Goal: Transaction & Acquisition: Purchase product/service

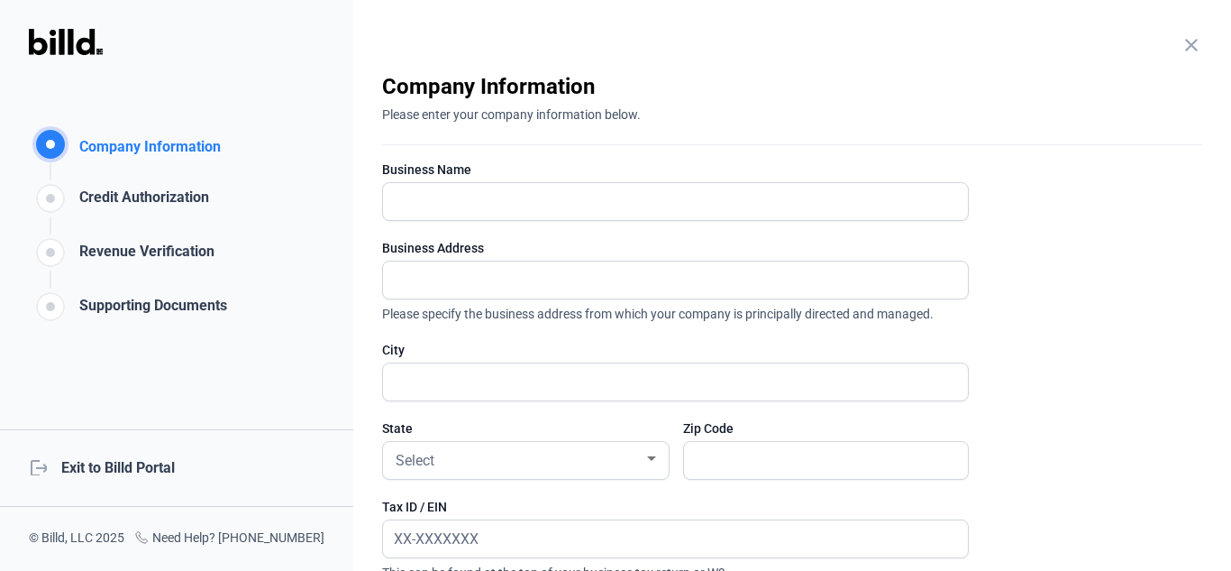
click at [142, 462] on div "logout Exit to Billd Portal" at bounding box center [176, 468] width 353 height 78
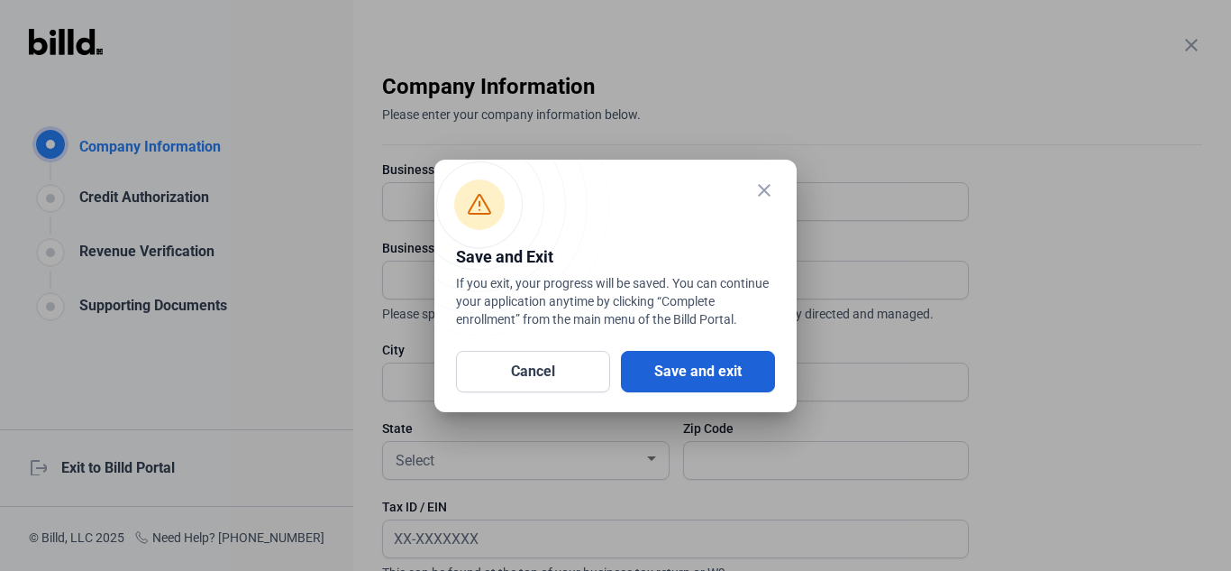
click at [716, 354] on button "Save and exit" at bounding box center [698, 371] width 154 height 41
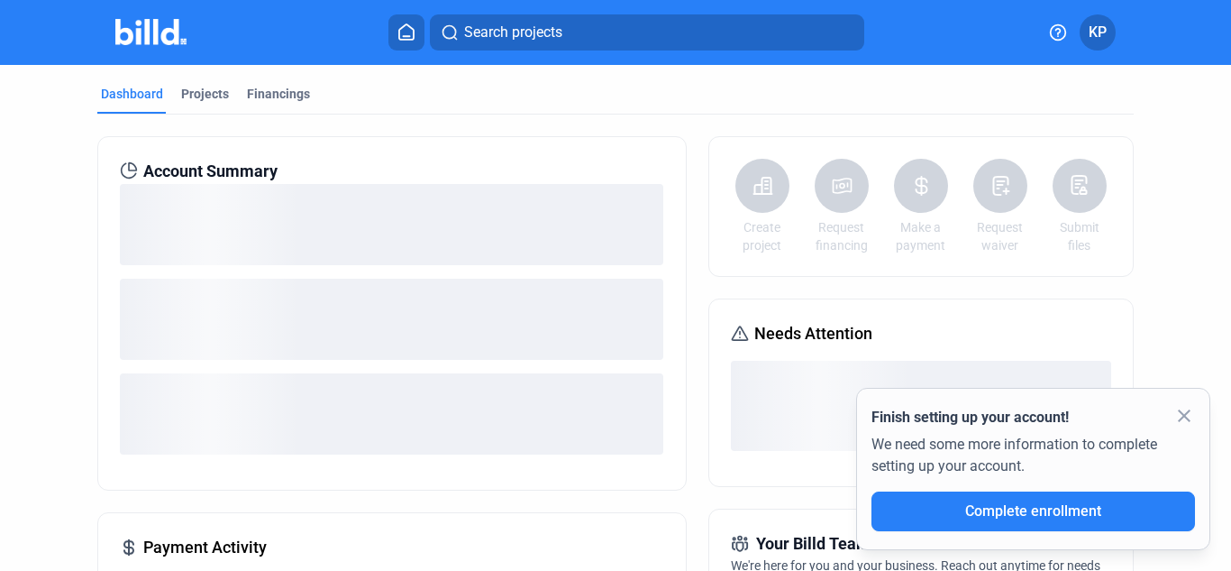
click at [1189, 416] on mat-icon "close" at bounding box center [1185, 416] width 22 height 22
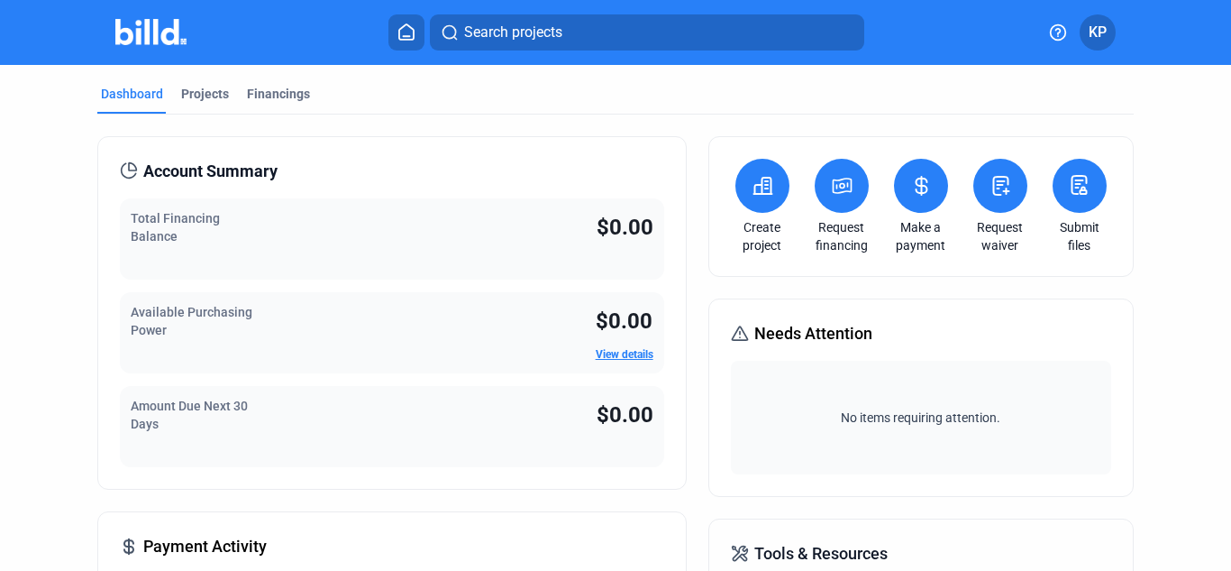
click at [823, 178] on button at bounding box center [842, 186] width 54 height 54
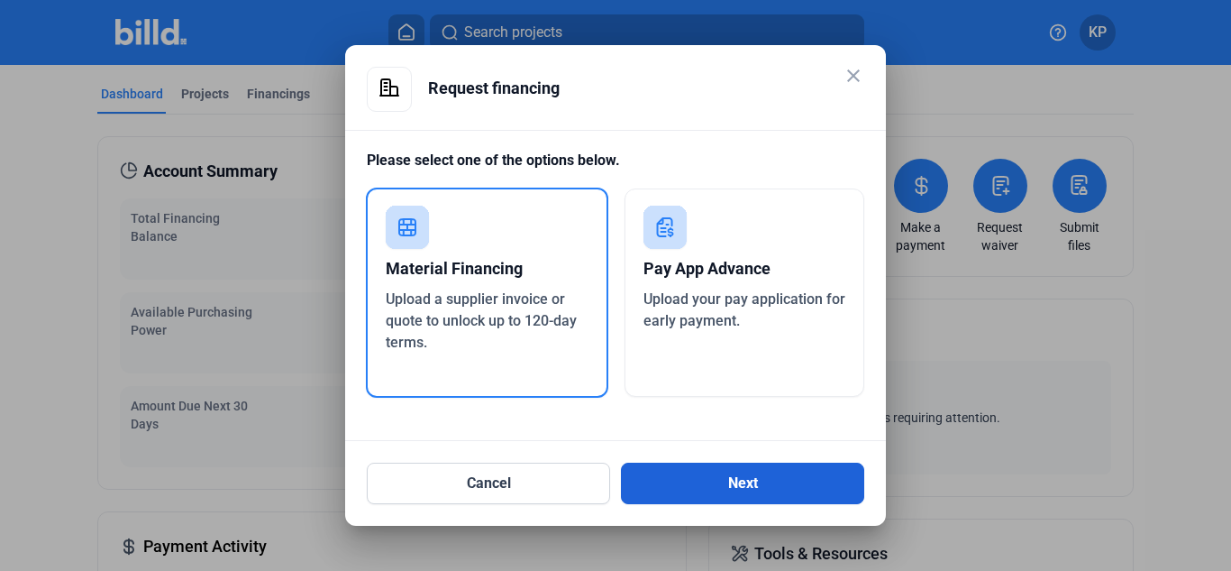
click at [698, 478] on button "Next" at bounding box center [742, 482] width 243 height 41
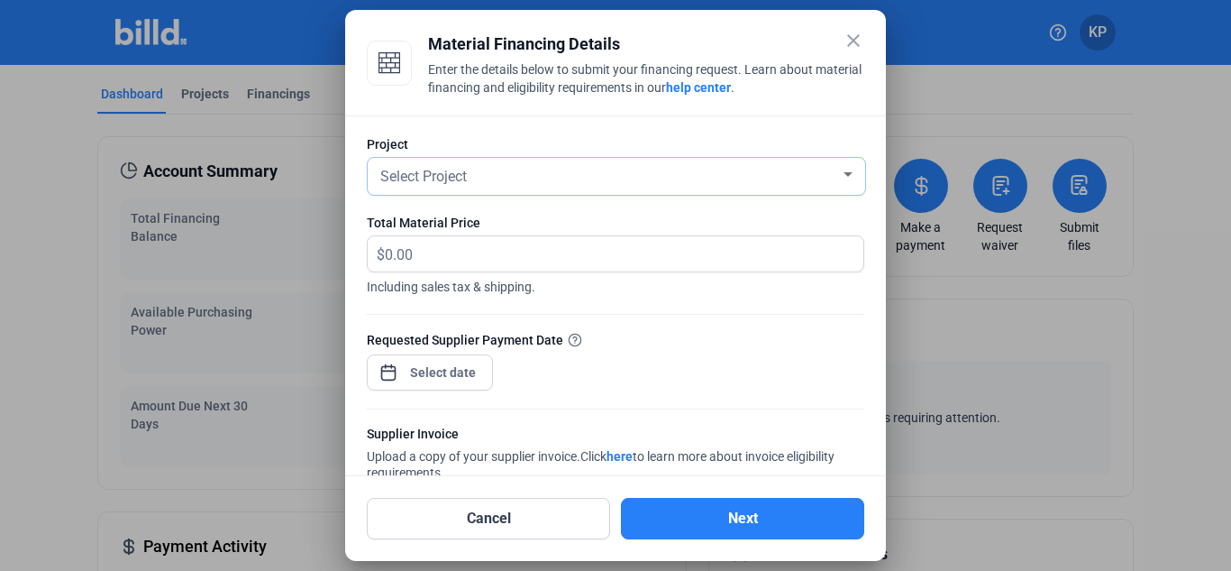
click at [791, 183] on div "Select Project" at bounding box center [608, 174] width 463 height 25
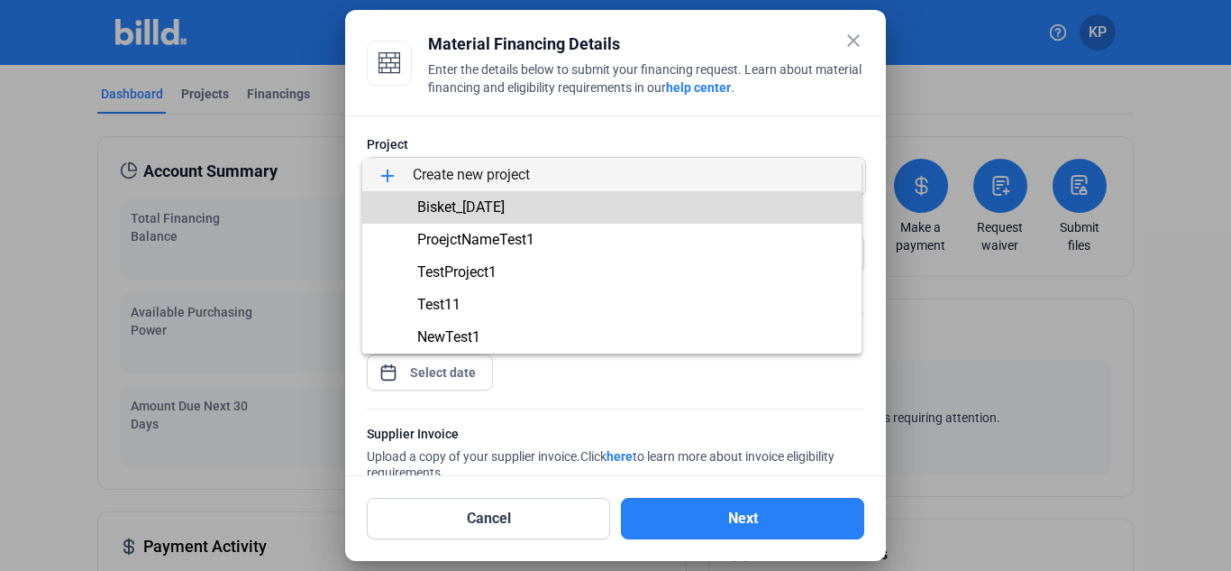
click at [747, 205] on span "Bisket_[DATE]" at bounding box center [612, 207] width 470 height 32
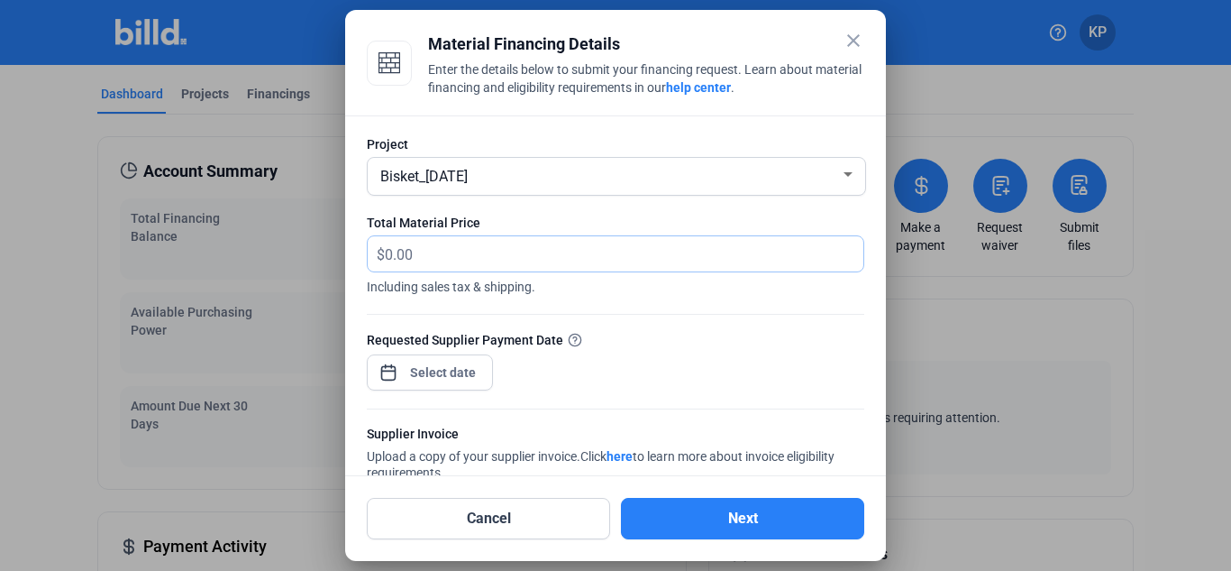
click at [645, 258] on input "text" at bounding box center [624, 253] width 479 height 35
type input "444"
click at [457, 377] on div "close Material Financing Details Enter the details below to submit your financi…" at bounding box center [615, 285] width 1231 height 571
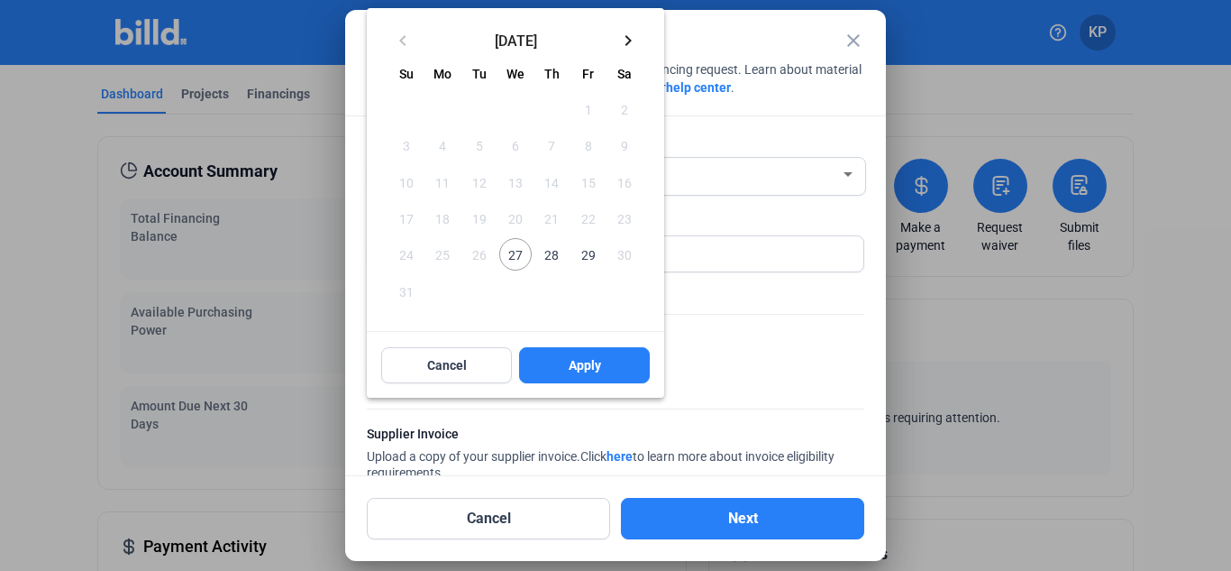
click at [590, 255] on span "29" at bounding box center [587, 254] width 32 height 32
click at [580, 366] on span "Apply" at bounding box center [585, 365] width 32 height 18
type input "[DATE]"
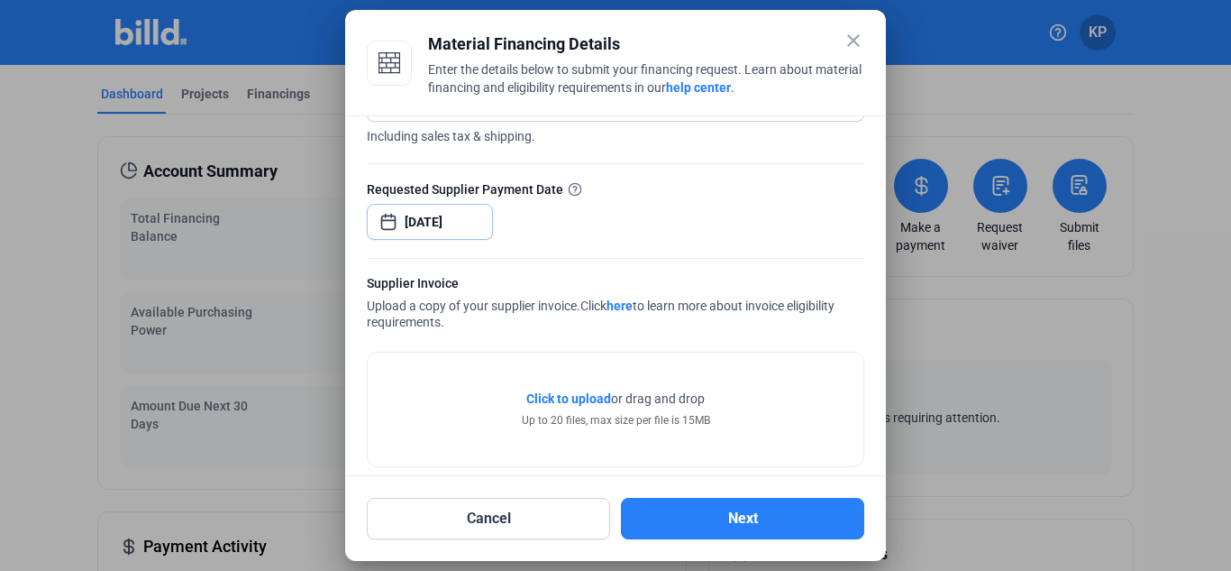
scroll to position [173, 0]
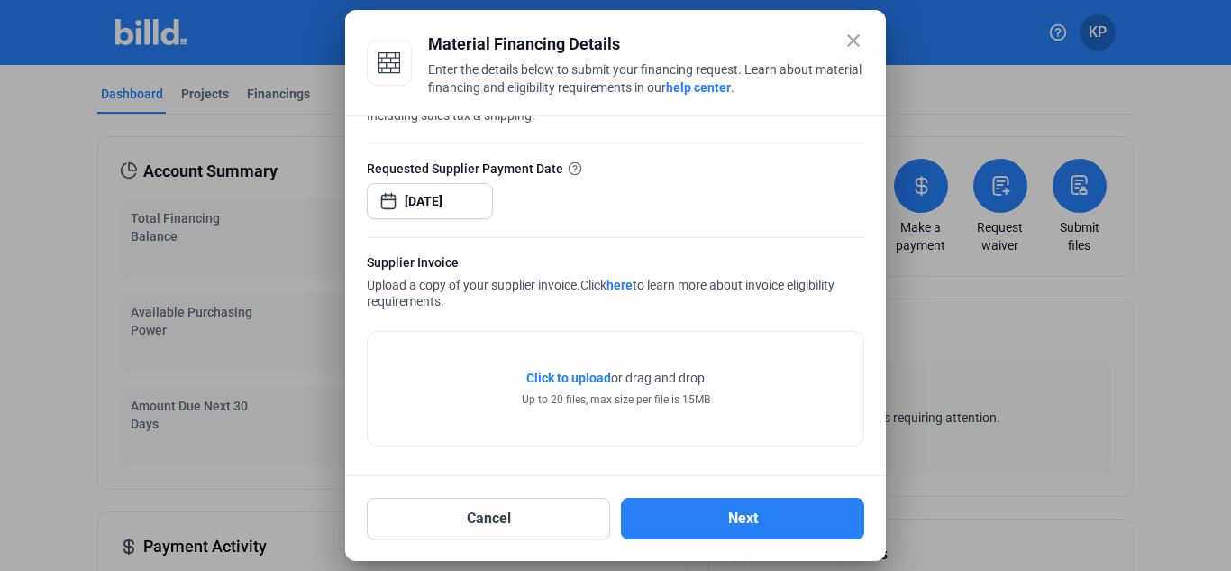
click at [576, 376] on span "Click to upload" at bounding box center [568, 377] width 85 height 14
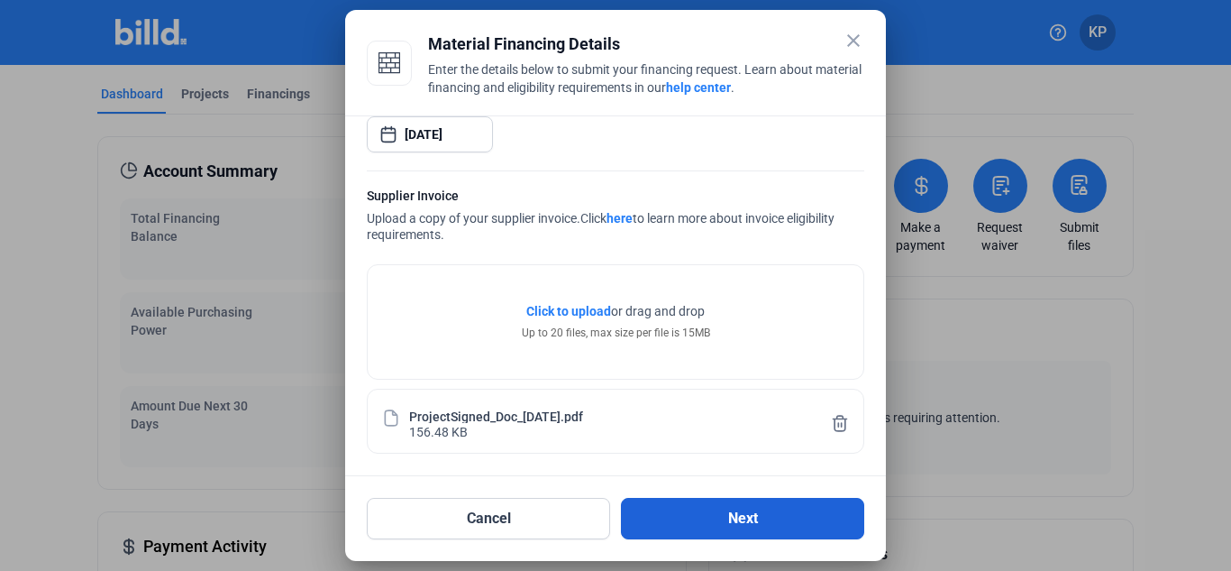
click at [742, 517] on button "Next" at bounding box center [742, 518] width 243 height 41
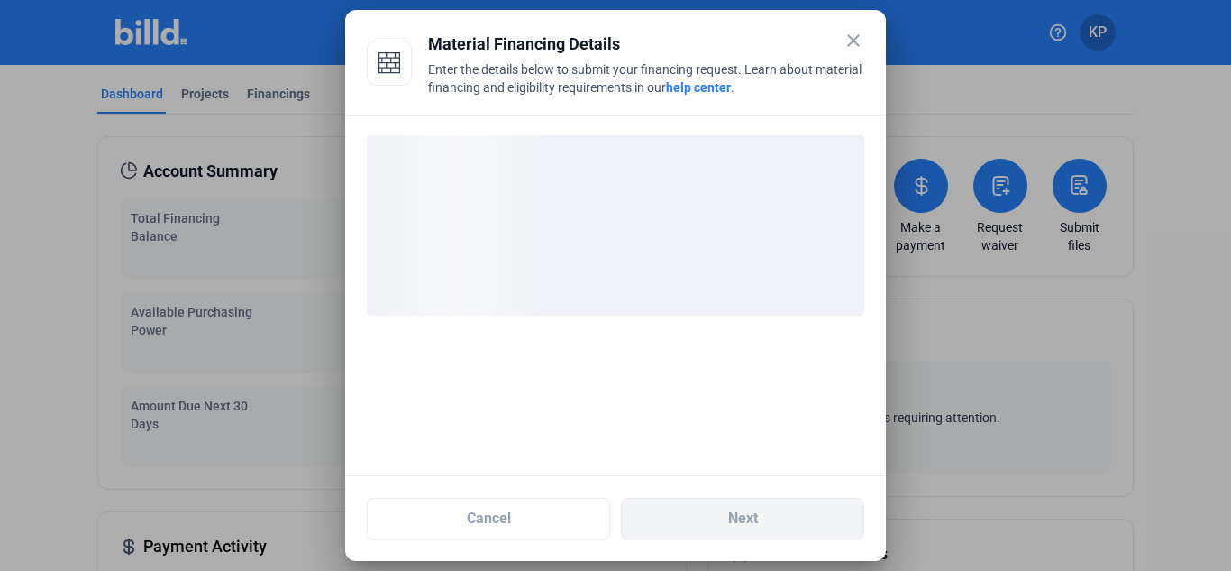
scroll to position [0, 0]
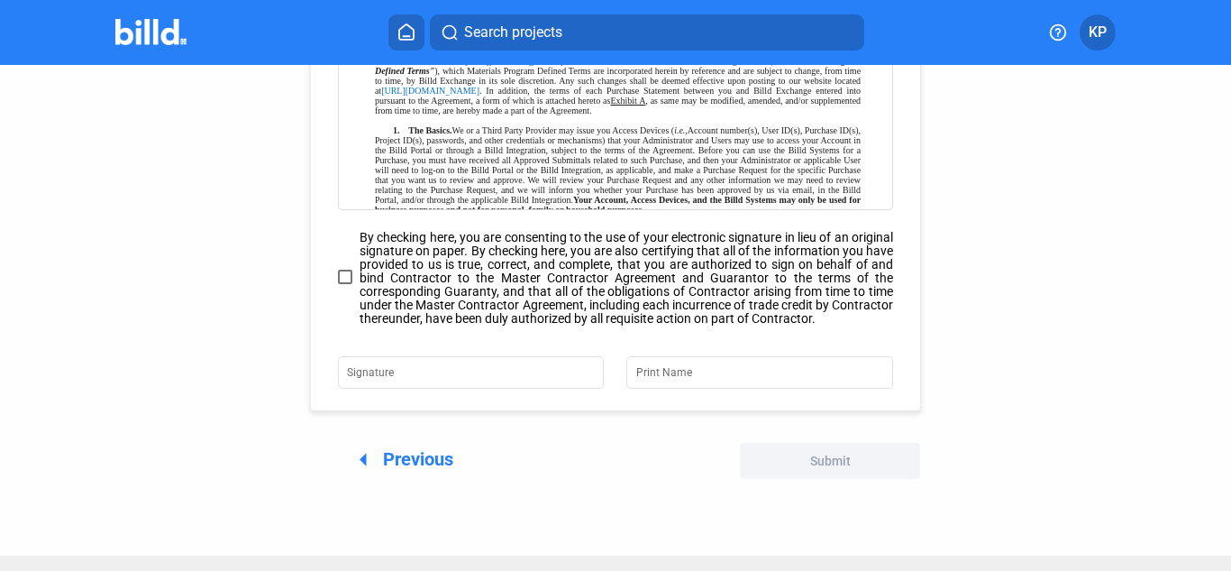
scroll to position [304, 0]
click at [344, 275] on span at bounding box center [345, 276] width 14 height 14
click at [0, 0] on input "By checking here, you are consenting to the use of your electronic signature in…" at bounding box center [0, 0] width 0 height 0
click at [415, 366] on input "Signature" at bounding box center [460, 369] width 226 height 25
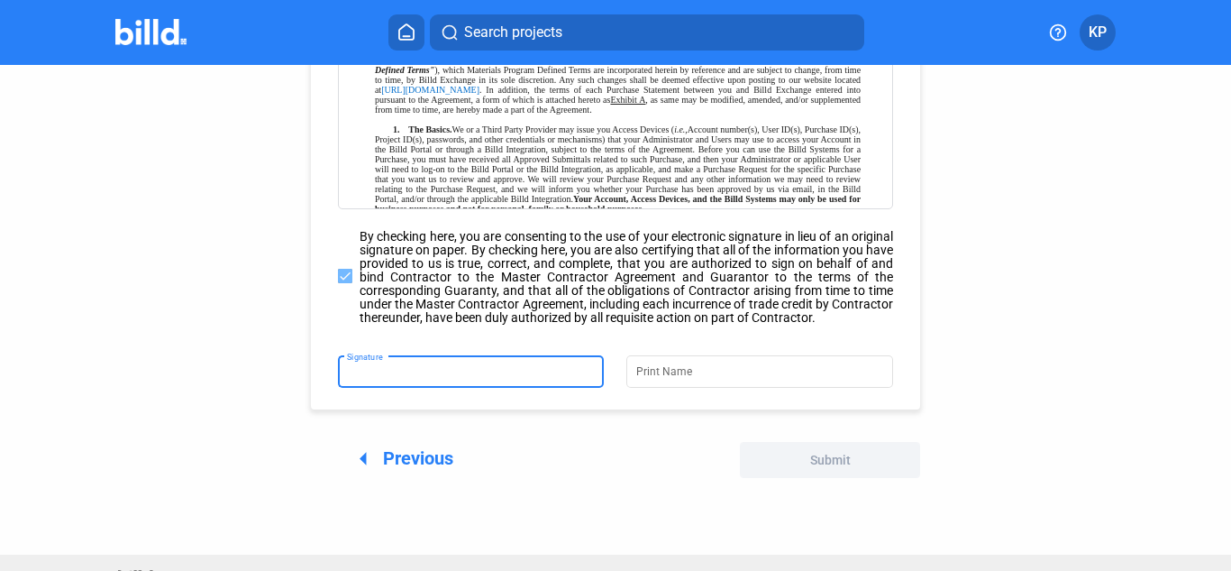
type input "[PERSON_NAME]"
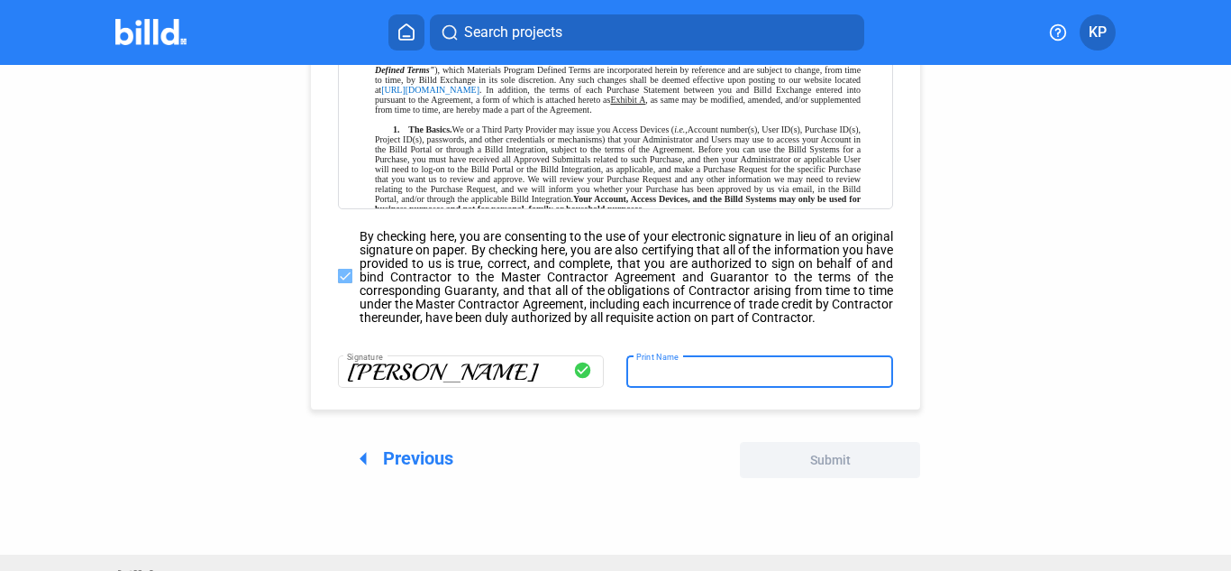
click at [783, 382] on input "Print Name" at bounding box center [760, 369] width 248 height 25
type input "[PERSON_NAME]"
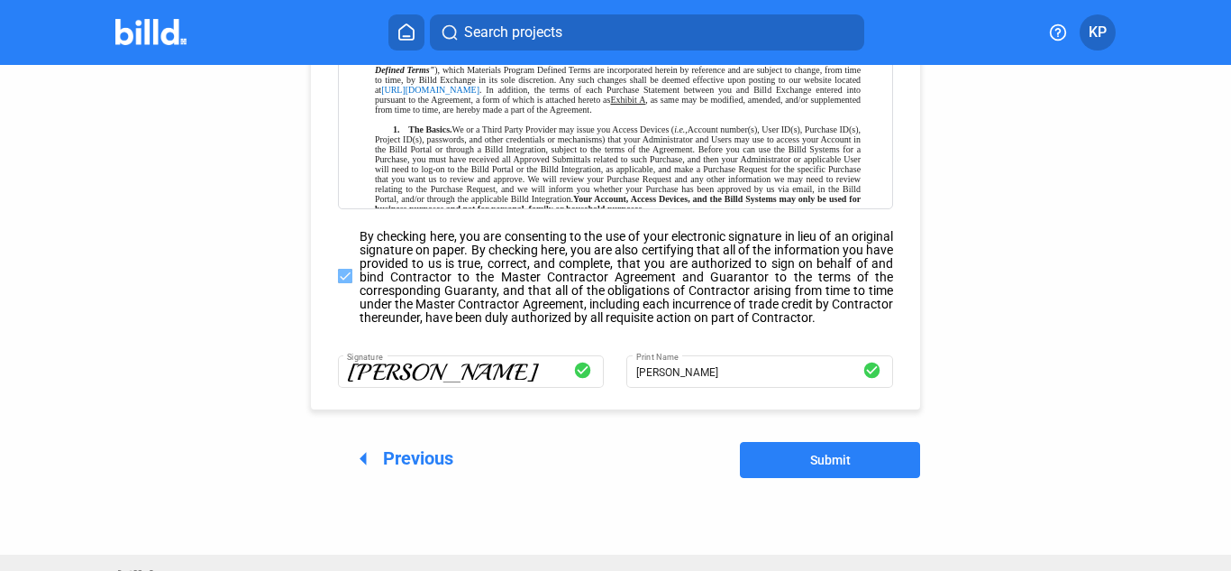
click at [991, 421] on div "Please sign our updated agreement(s) to continue purchasing with Billd save_alt…" at bounding box center [615, 139] width 1108 height 757
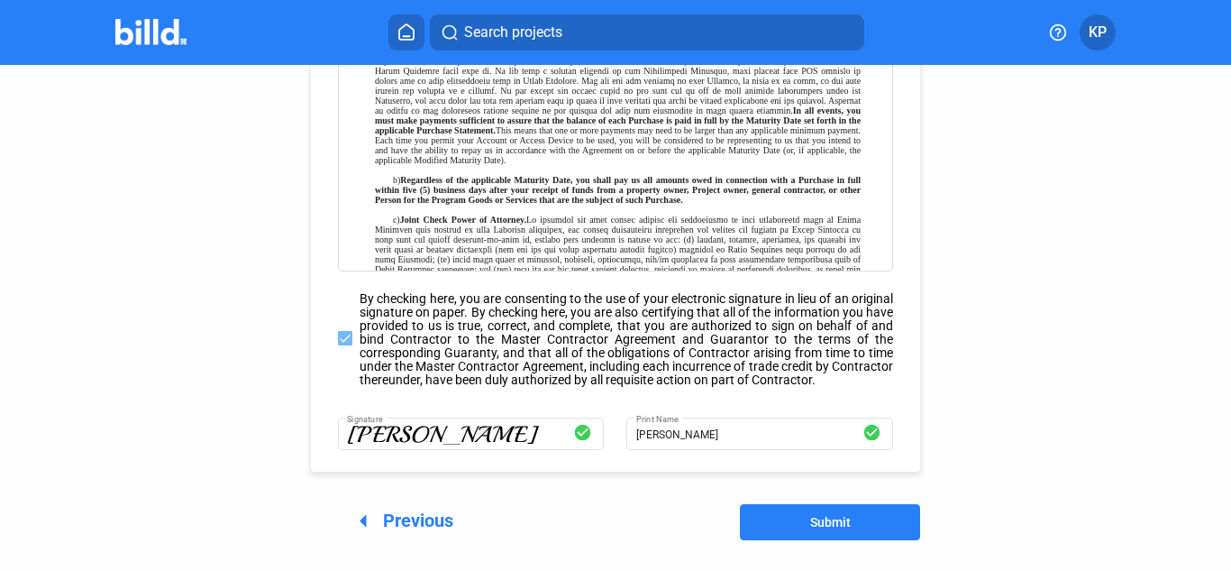
scroll to position [334, 0]
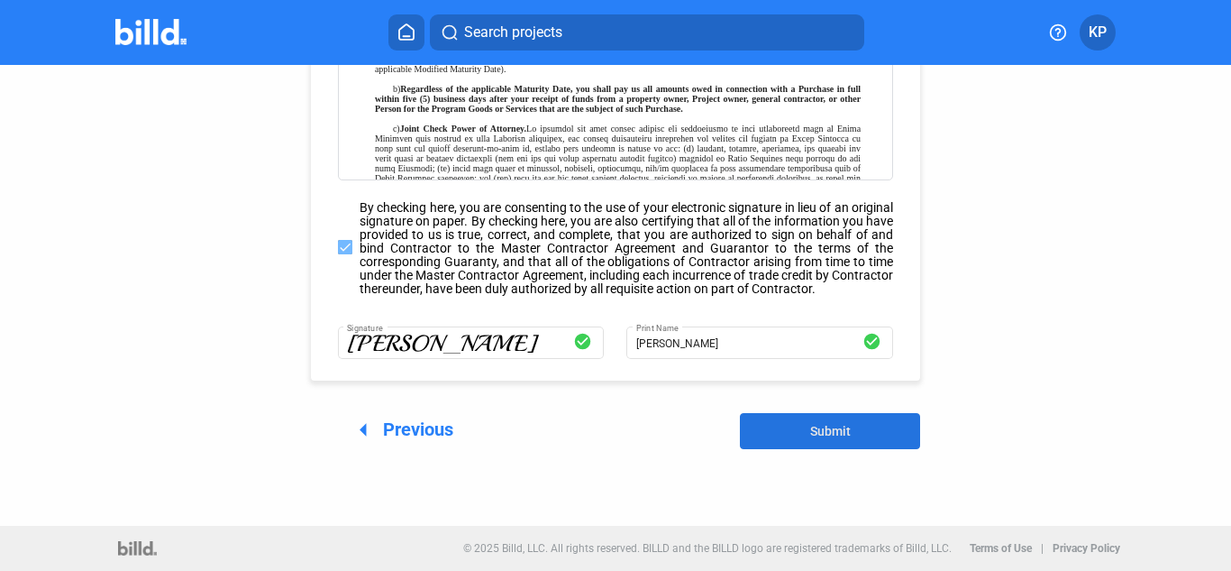
click at [802, 432] on button "Submit" at bounding box center [830, 431] width 180 height 36
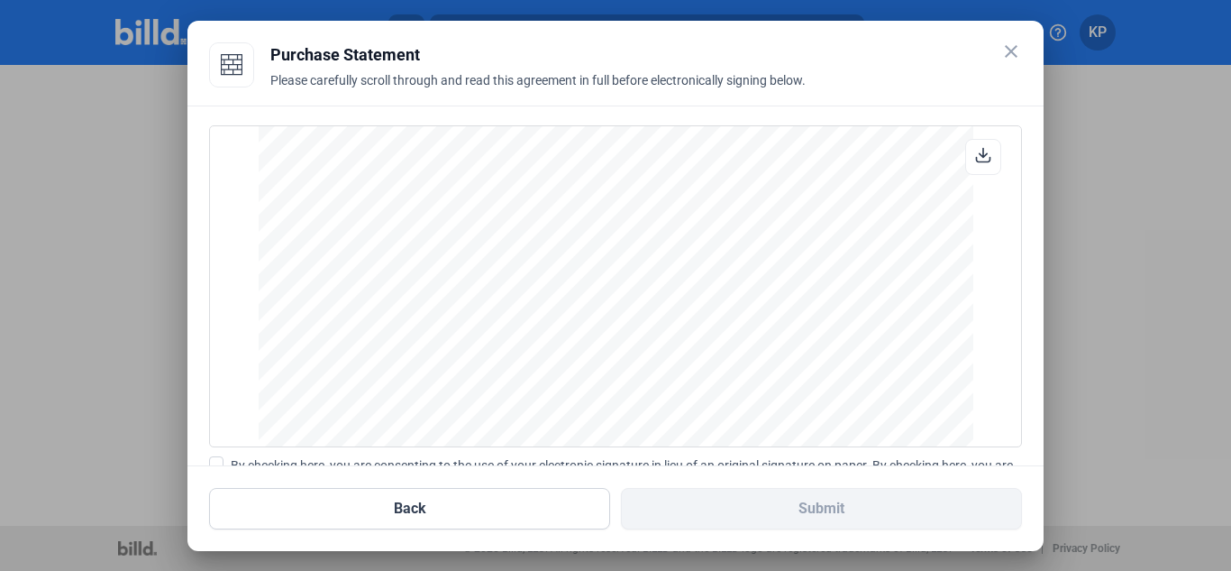
scroll to position [207, 0]
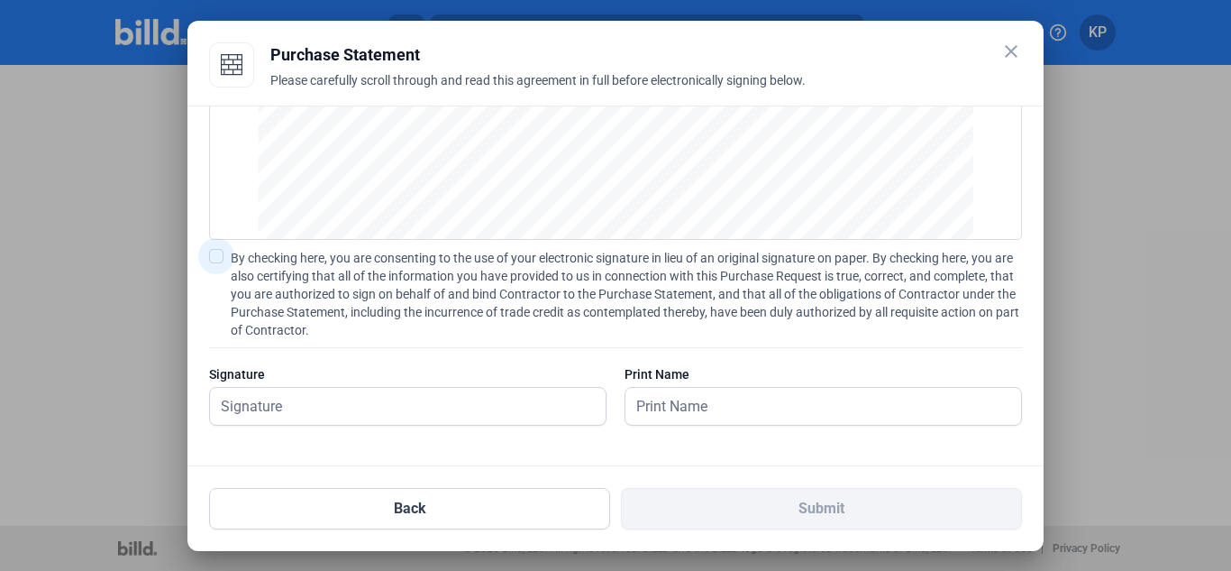
click at [217, 251] on span at bounding box center [216, 256] width 14 height 14
click at [0, 0] on input "By checking here, you are consenting to the use of your electronic signature in…" at bounding box center [0, 0] width 0 height 0
click at [307, 413] on input "text" at bounding box center [408, 406] width 396 height 37
type input "[PERSON_NAME]"
click at [672, 405] on input "text" at bounding box center [824, 406] width 396 height 37
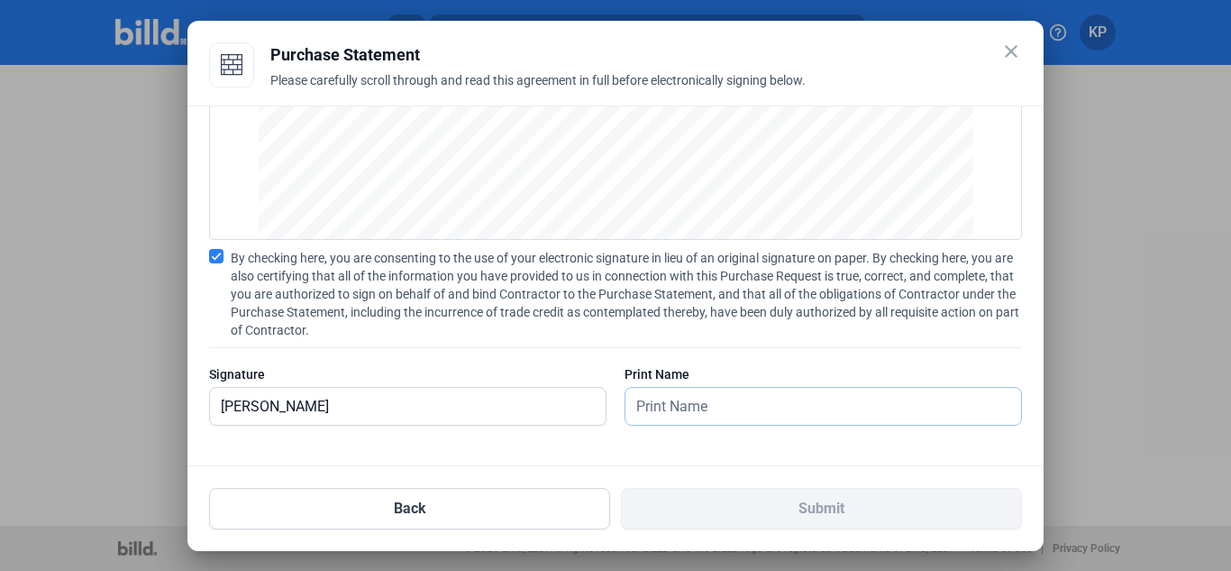
type input "[PERSON_NAME]"
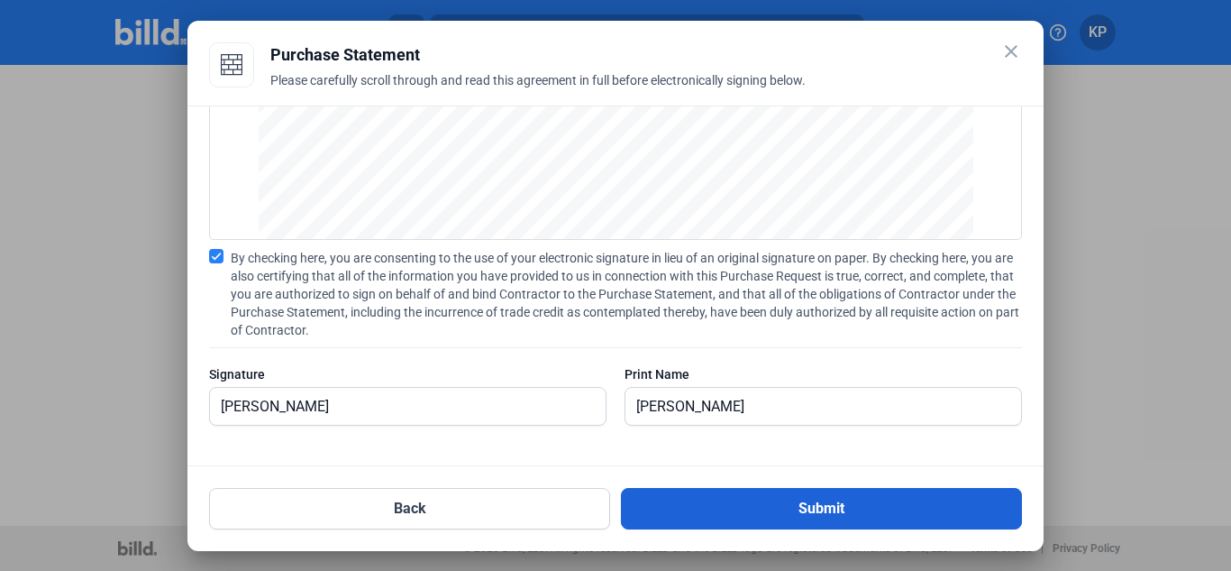
click at [795, 505] on button "Submit" at bounding box center [821, 508] width 401 height 41
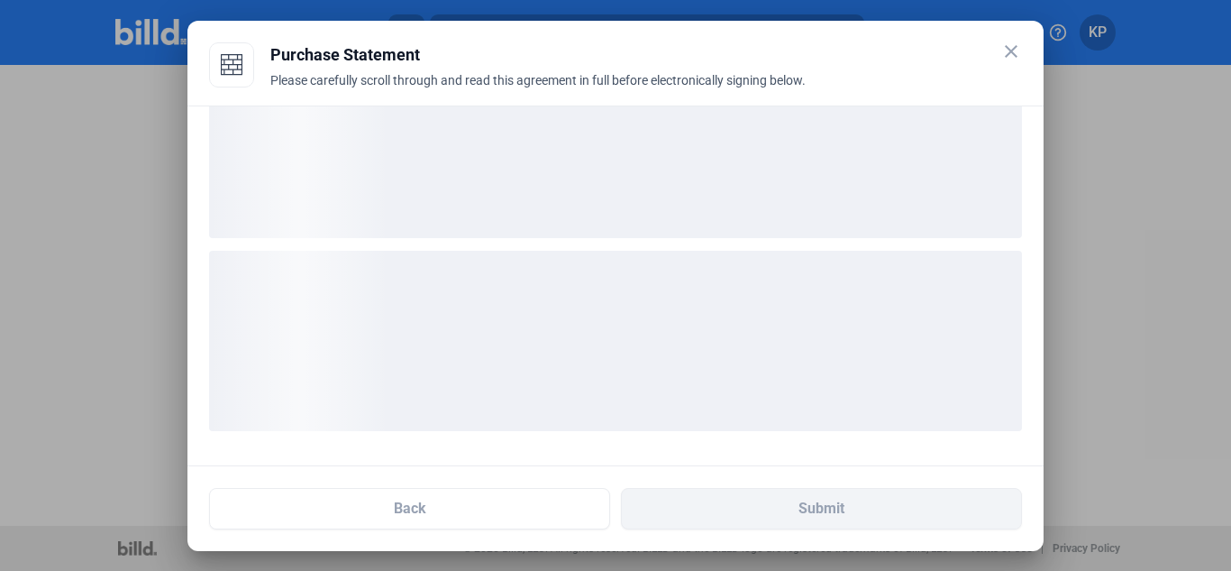
scroll to position [68, 0]
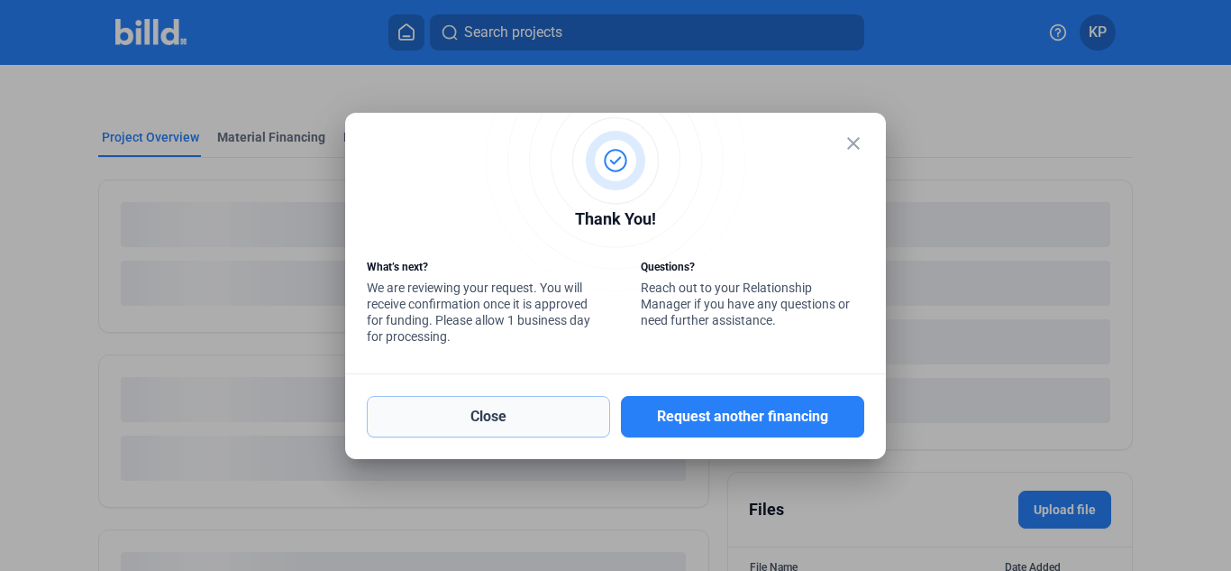
click at [529, 422] on button "Close" at bounding box center [488, 416] width 243 height 41
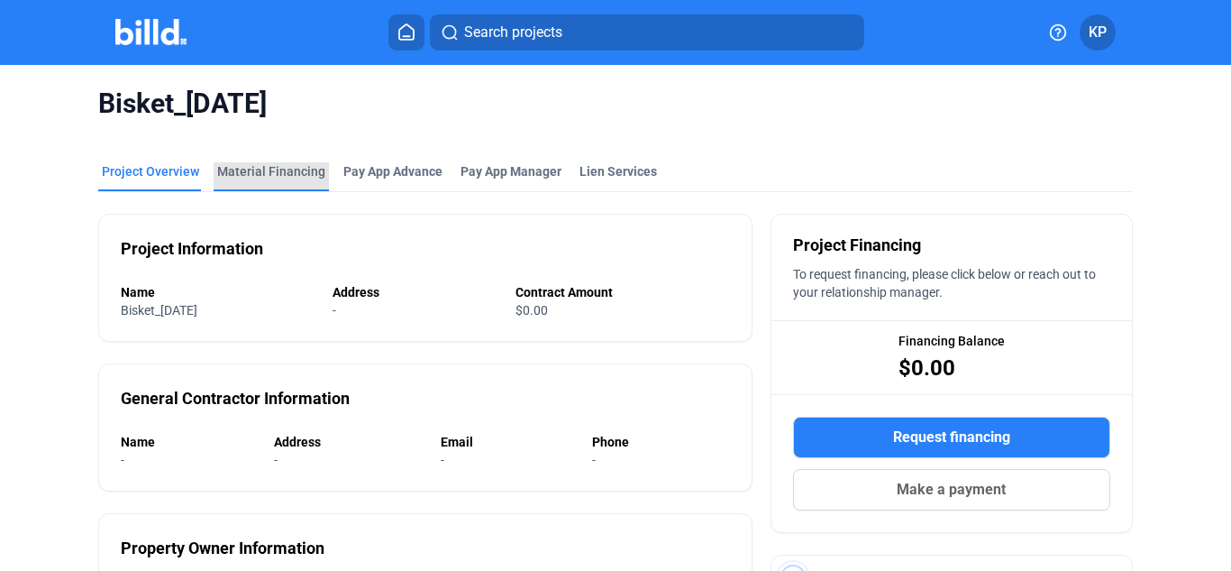
click at [276, 170] on div "Material Financing" at bounding box center [271, 171] width 108 height 18
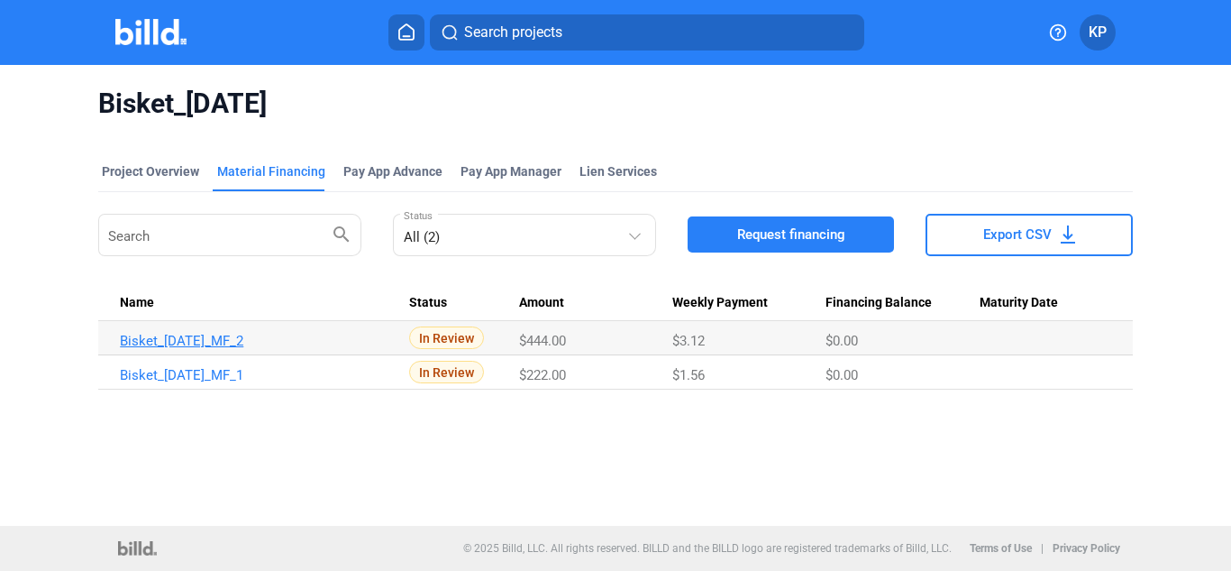
click at [241, 342] on link "Bisket_[DATE]_MF_2" at bounding box center [257, 341] width 274 height 16
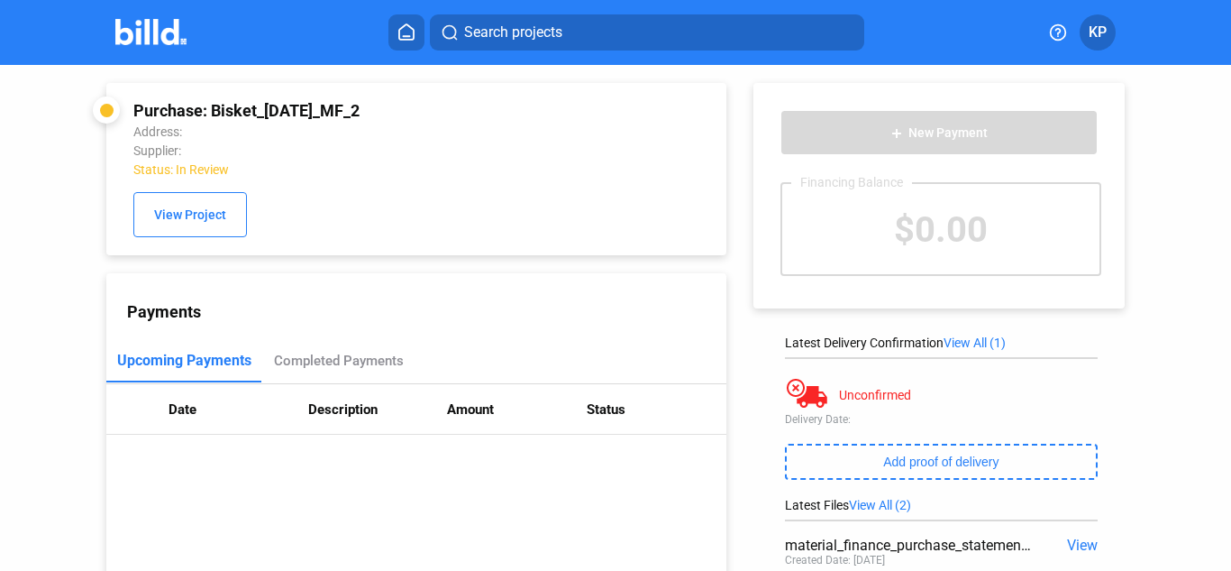
click at [165, 37] on img at bounding box center [150, 32] width 71 height 26
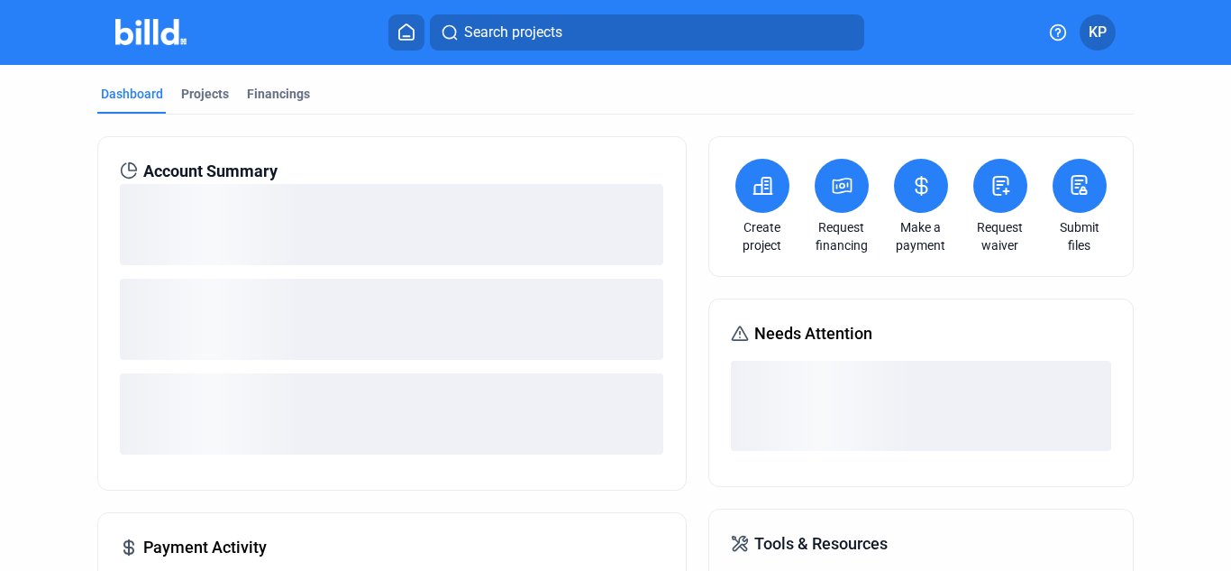
click at [835, 184] on icon at bounding box center [842, 185] width 18 height 14
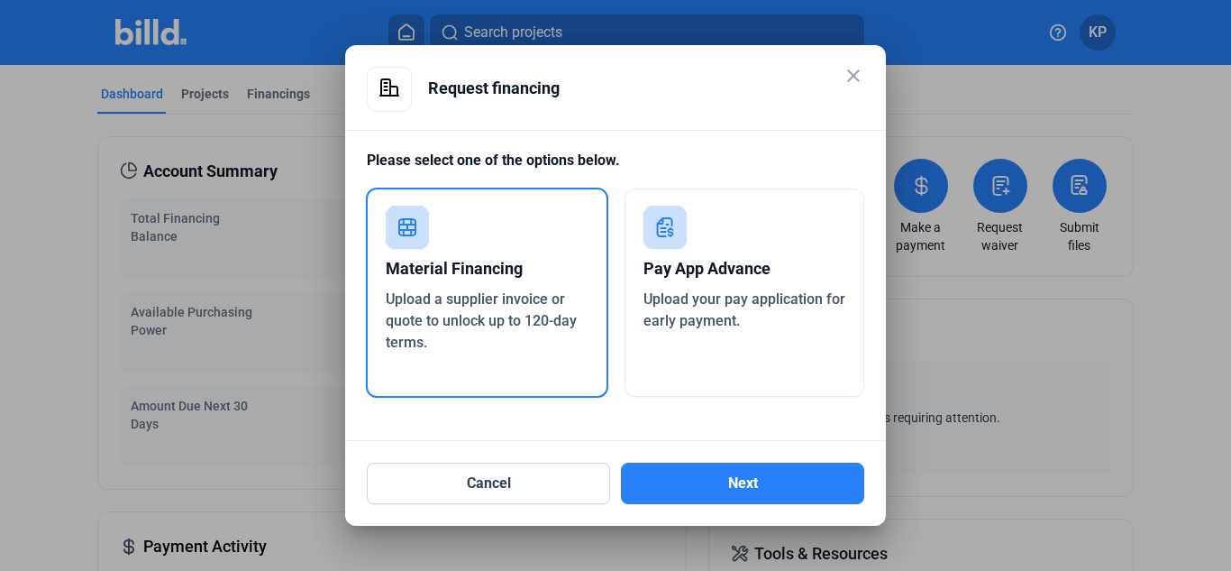
click at [508, 256] on div "Material Financing" at bounding box center [487, 269] width 203 height 40
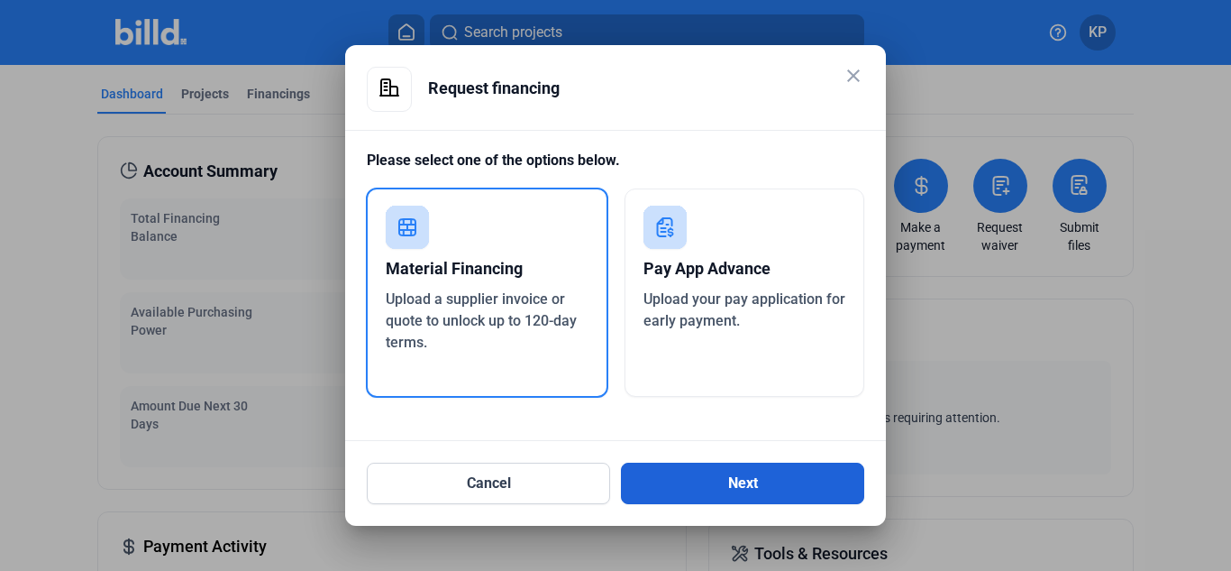
click at [688, 470] on button "Next" at bounding box center [742, 482] width 243 height 41
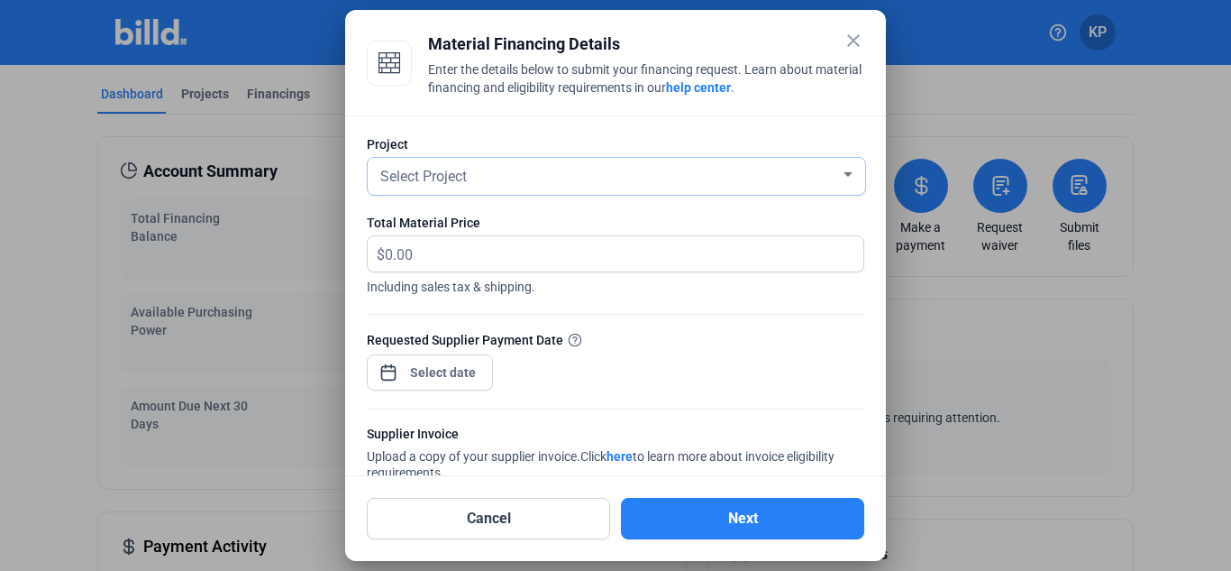
click at [844, 174] on div at bounding box center [848, 174] width 9 height 5
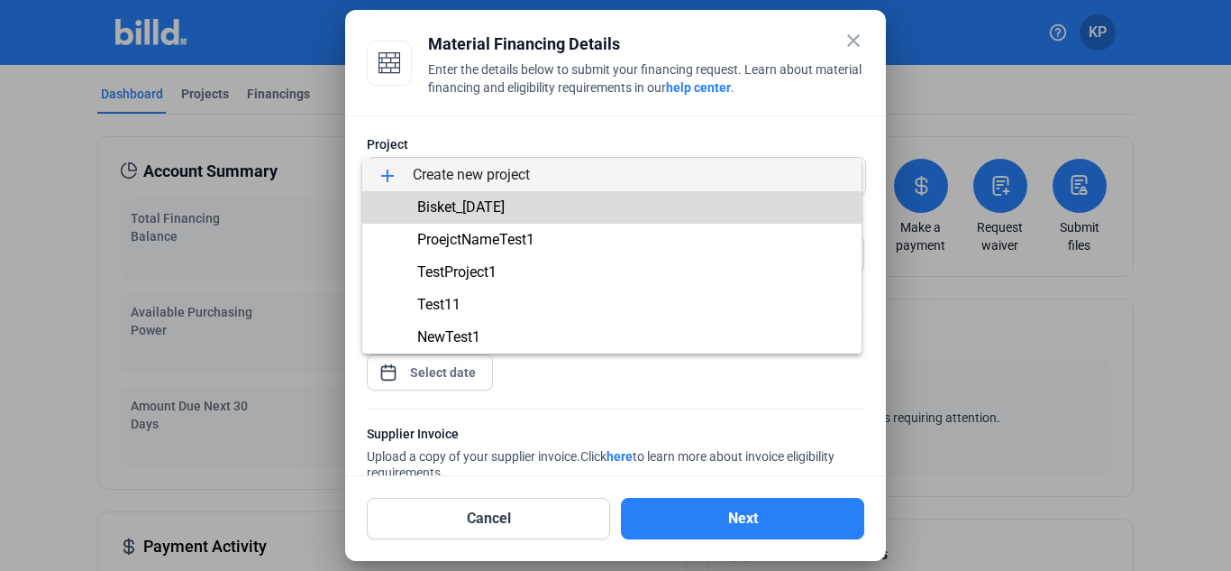
click at [734, 215] on span "Bisket_[DATE]" at bounding box center [612, 207] width 470 height 32
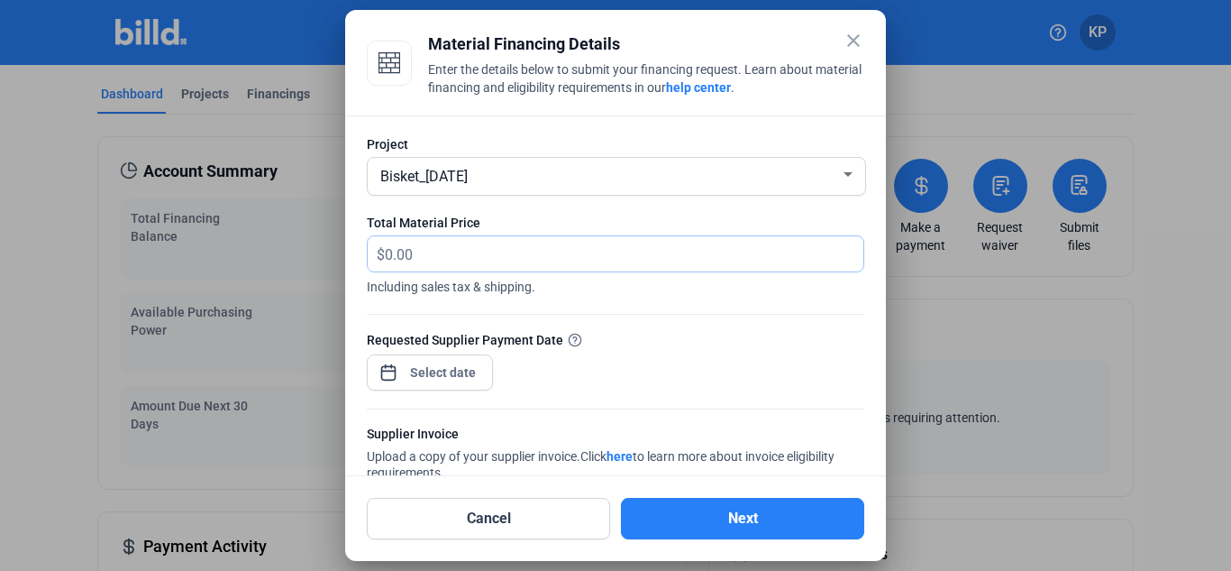
click at [707, 252] on input "text" at bounding box center [624, 253] width 479 height 35
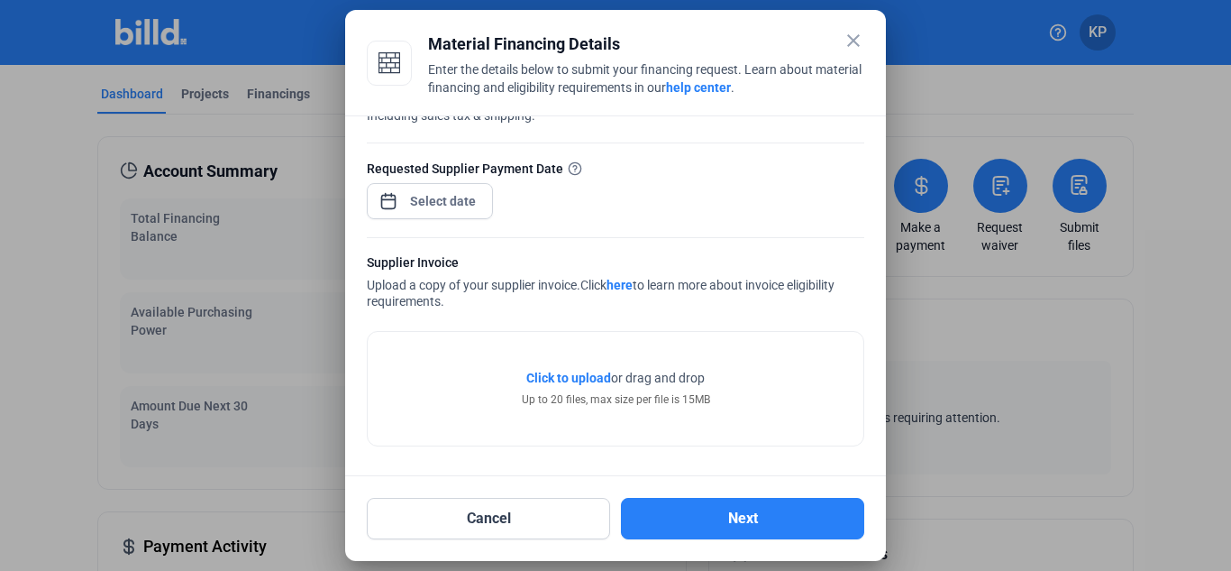
type input "333"
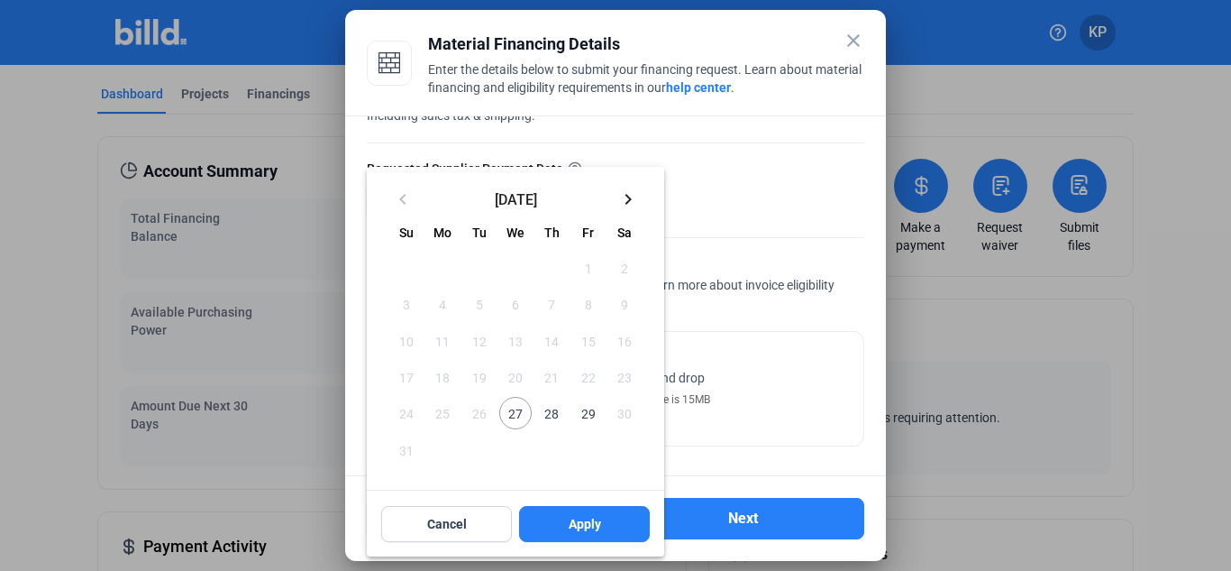
click at [446, 203] on div "close Material Financing Details Enter the details below to submit your financi…" at bounding box center [615, 285] width 1231 height 571
click at [587, 410] on span "29" at bounding box center [587, 413] width 32 height 32
click at [582, 523] on span "Apply" at bounding box center [585, 524] width 32 height 18
type input "[DATE]"
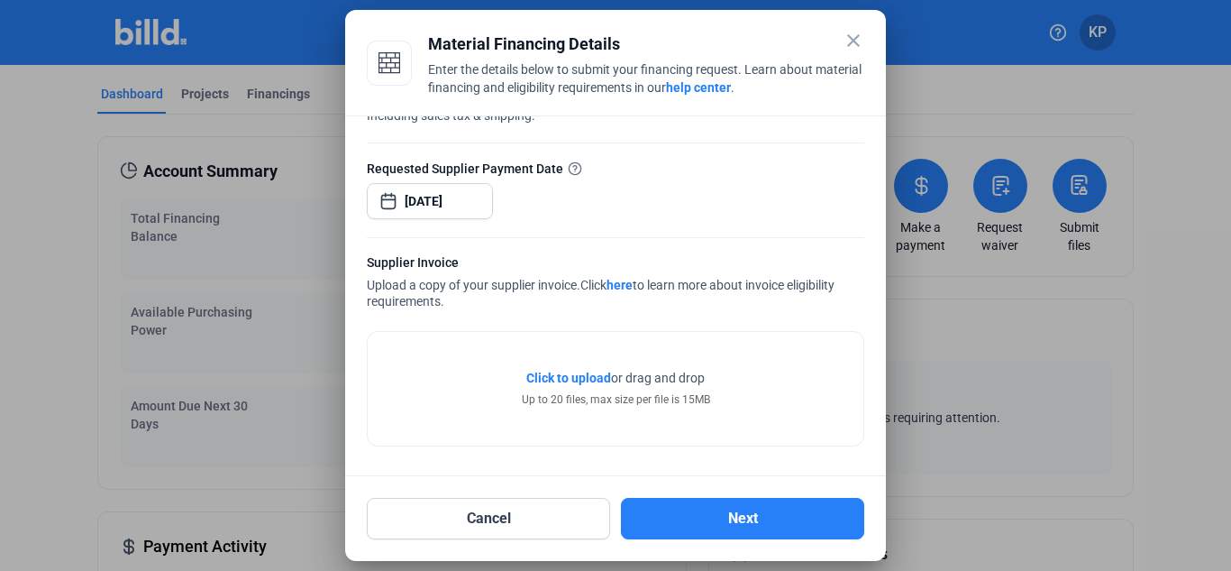
click at [586, 374] on span "Click to upload" at bounding box center [568, 377] width 85 height 14
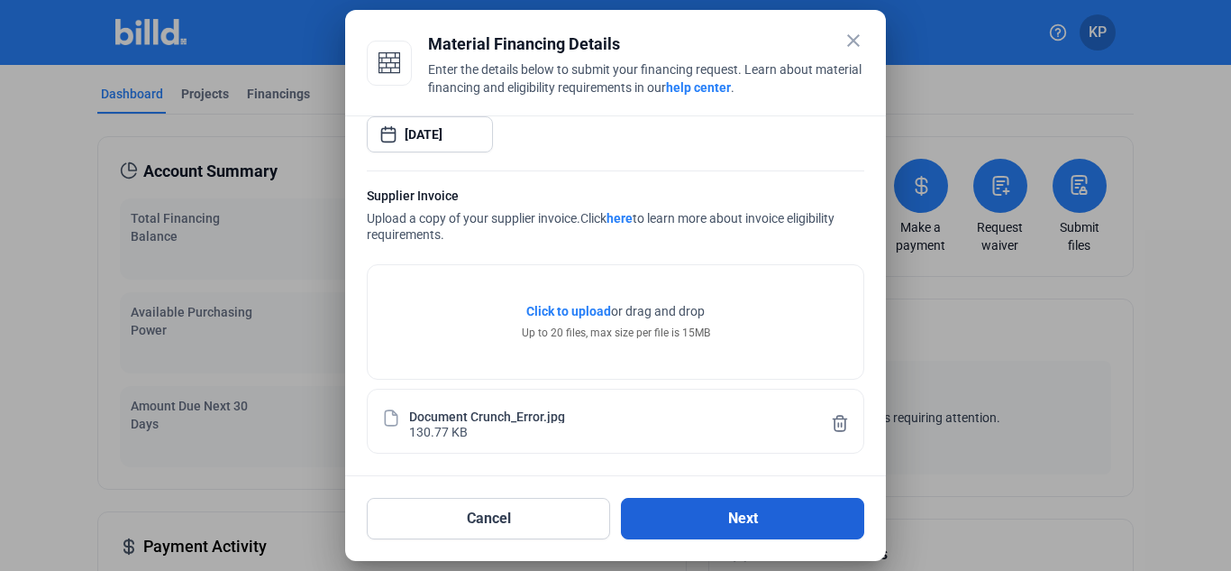
click at [730, 519] on button "Next" at bounding box center [742, 518] width 243 height 41
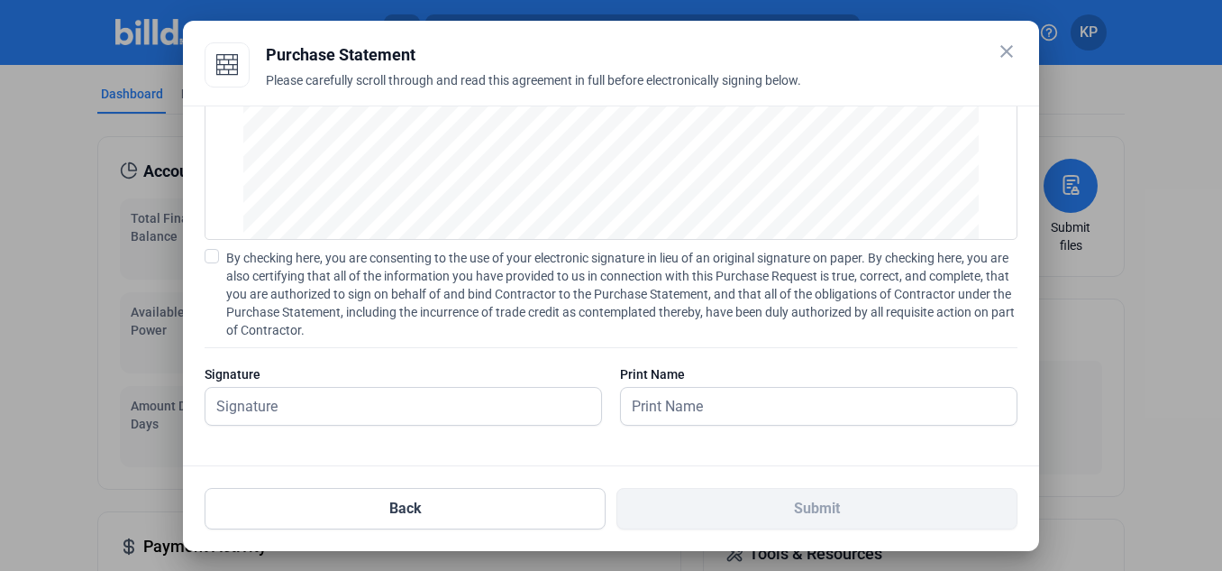
scroll to position [121, 0]
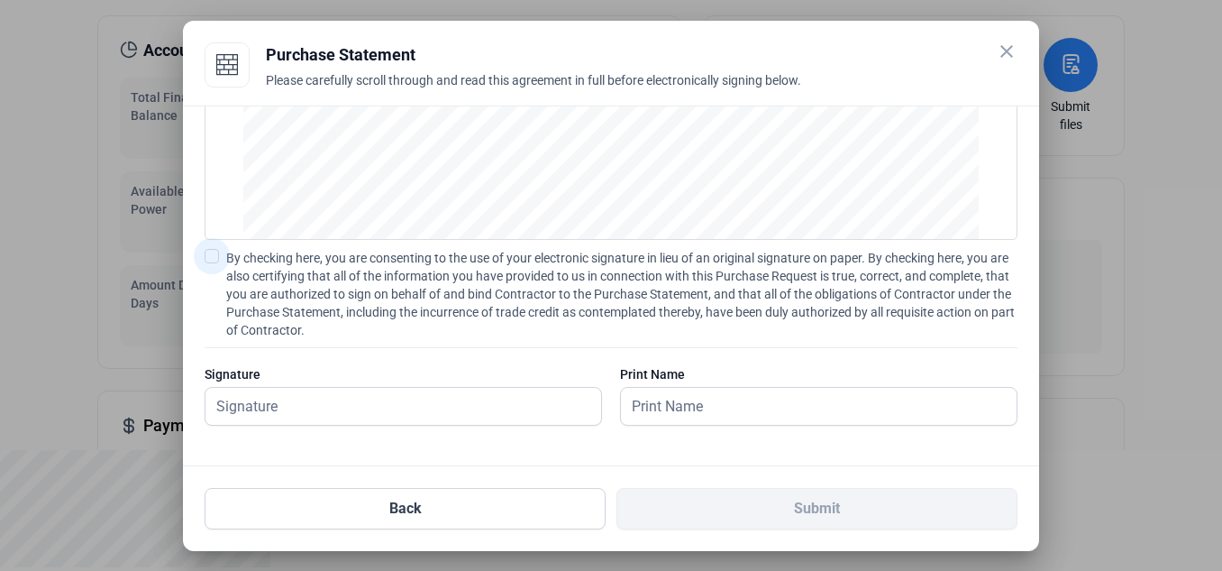
click at [217, 254] on span at bounding box center [212, 256] width 14 height 14
click at [0, 0] on input "By checking here, you are consenting to the use of your electronic signature in…" at bounding box center [0, 0] width 0 height 0
click at [356, 403] on input "text" at bounding box center [404, 406] width 396 height 37
type input "[PERSON_NAME]"
click at [698, 403] on input "text" at bounding box center [819, 406] width 396 height 37
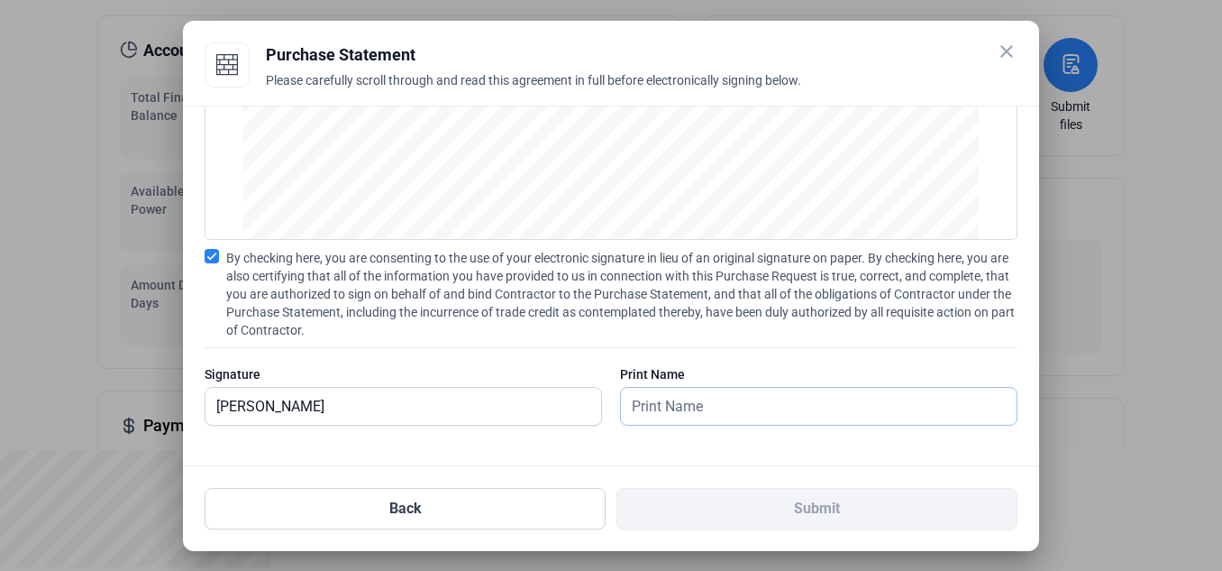
type input "[PERSON_NAME]"
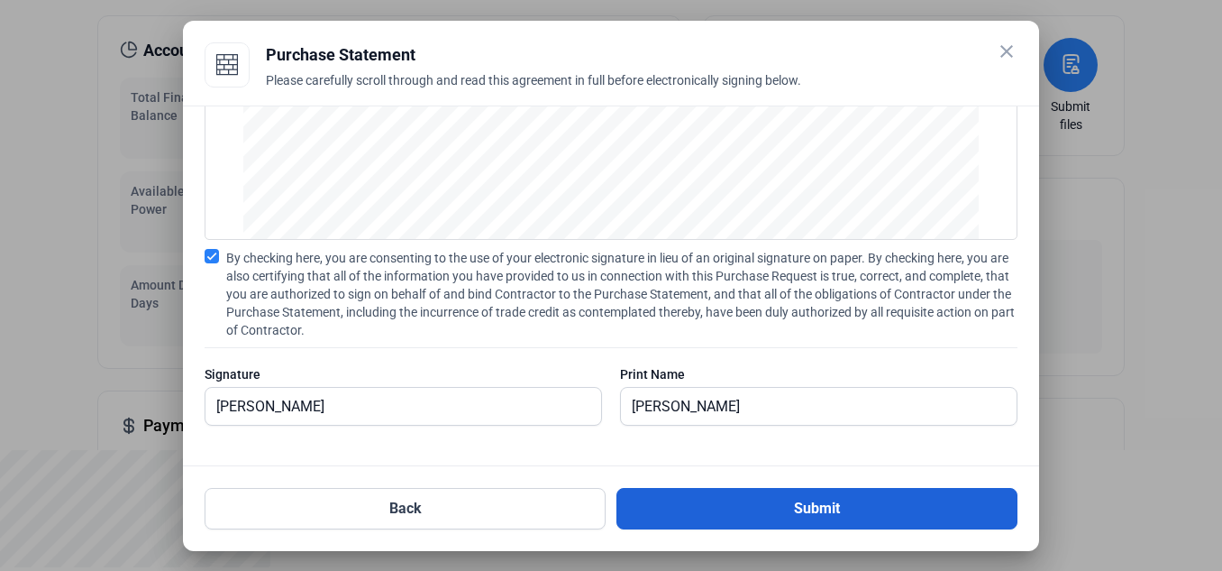
drag, startPoint x: 682, startPoint y: 445, endPoint x: 726, endPoint y: 508, distance: 76.5
click at [726, 508] on div "close Purchase Statement Please carefully scroll through and read this agreemen…" at bounding box center [611, 285] width 813 height 487
click at [726, 508] on button "Submit" at bounding box center [817, 508] width 401 height 41
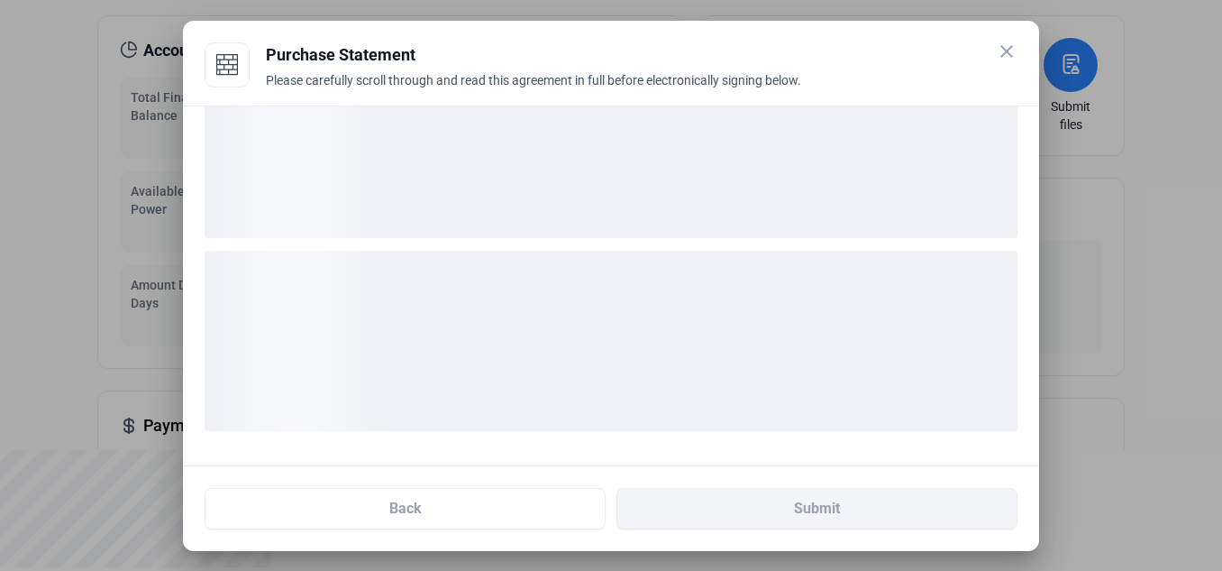
scroll to position [68, 0]
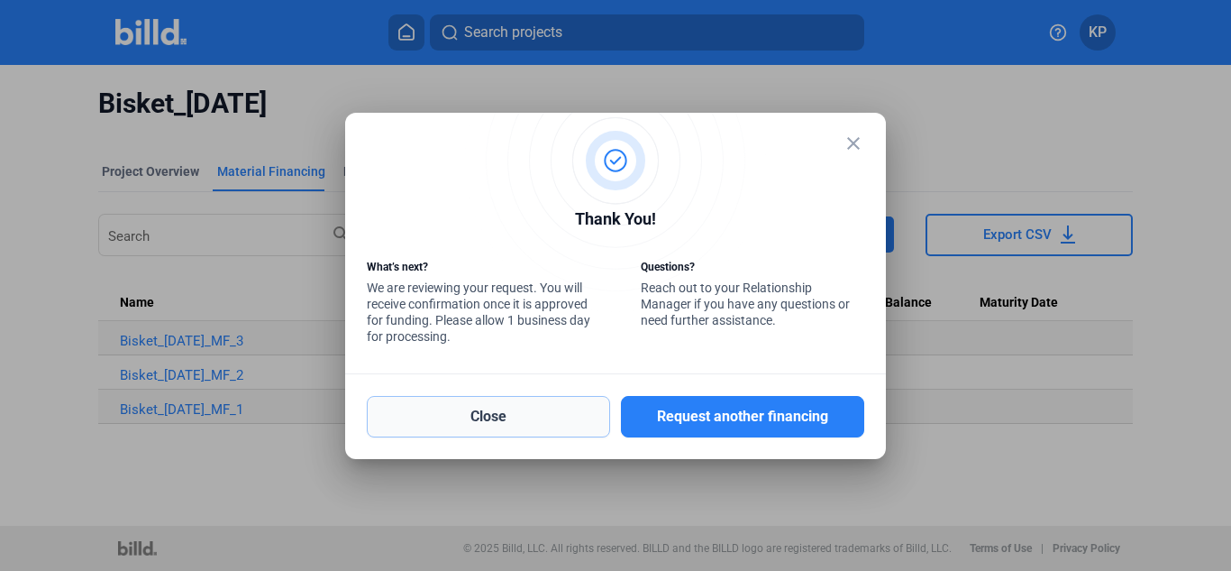
click at [577, 416] on button "Close" at bounding box center [488, 416] width 243 height 41
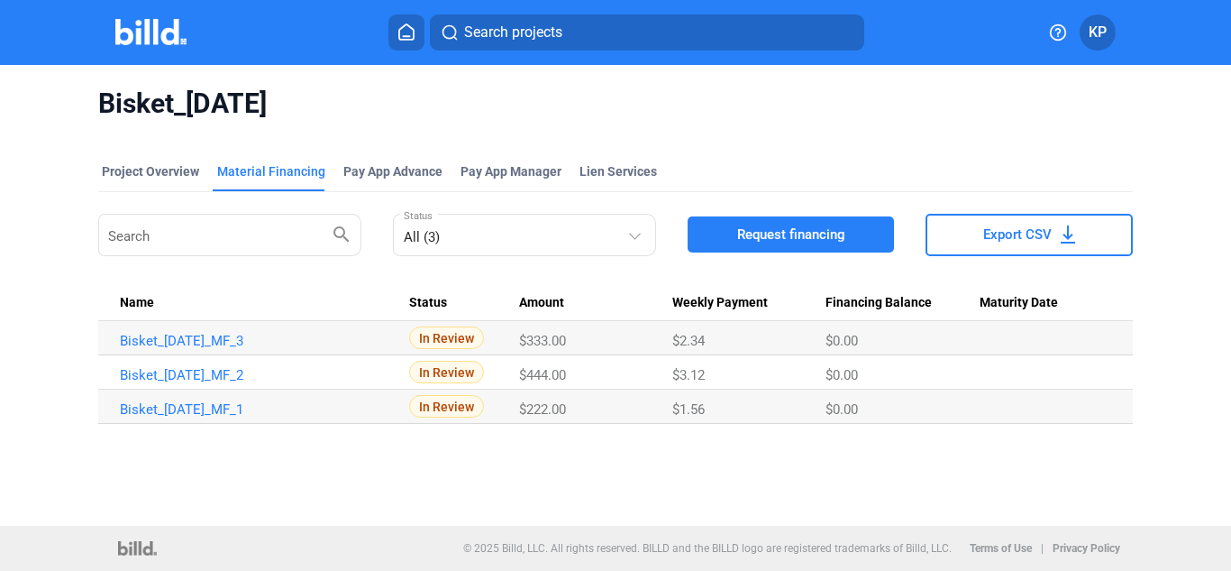
click at [740, 236] on span "Request financing" at bounding box center [791, 234] width 108 height 18
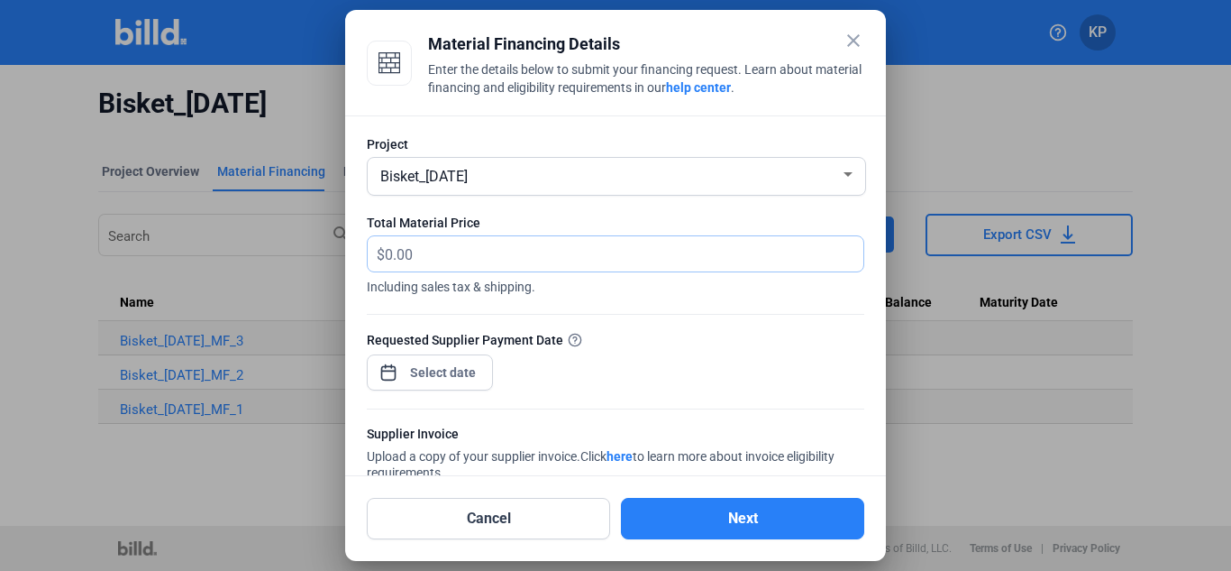
click at [558, 258] on input "text" at bounding box center [624, 253] width 479 height 35
type input "555"
click at [460, 370] on div "close Material Financing Details Enter the details below to submit your financi…" at bounding box center [615, 285] width 1231 height 571
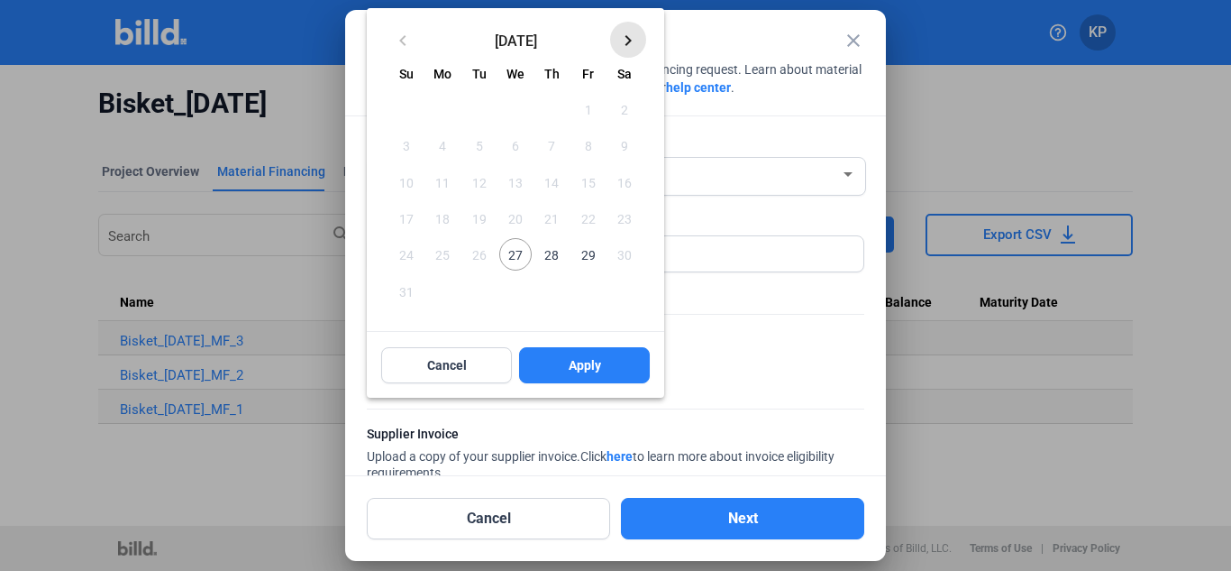
click at [624, 37] on mat-icon "keyboard_arrow_right" at bounding box center [628, 41] width 22 height 22
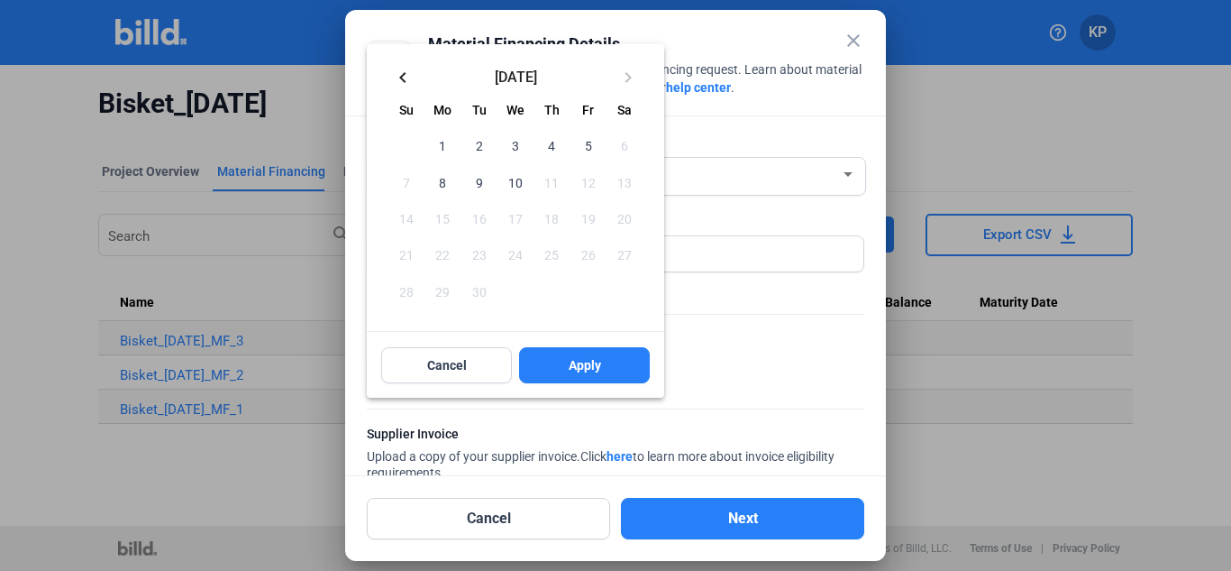
click at [475, 180] on span "9" at bounding box center [479, 182] width 32 height 32
click at [569, 364] on span "Apply" at bounding box center [585, 365] width 32 height 18
type input "[DATE]"
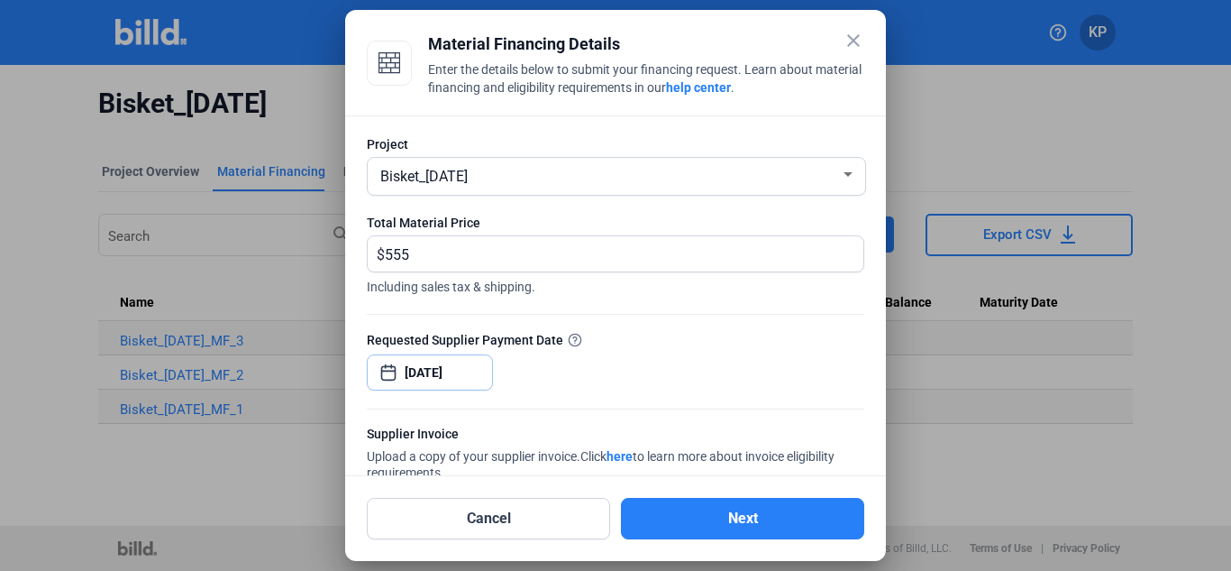
scroll to position [173, 0]
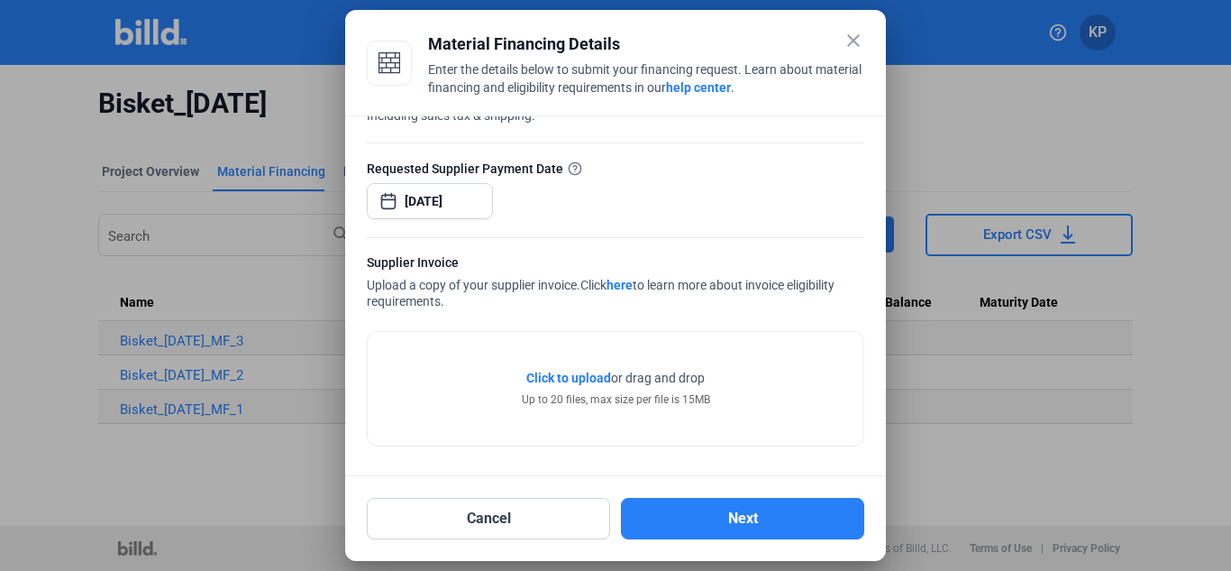
click at [580, 378] on span "Click to upload" at bounding box center [568, 377] width 85 height 14
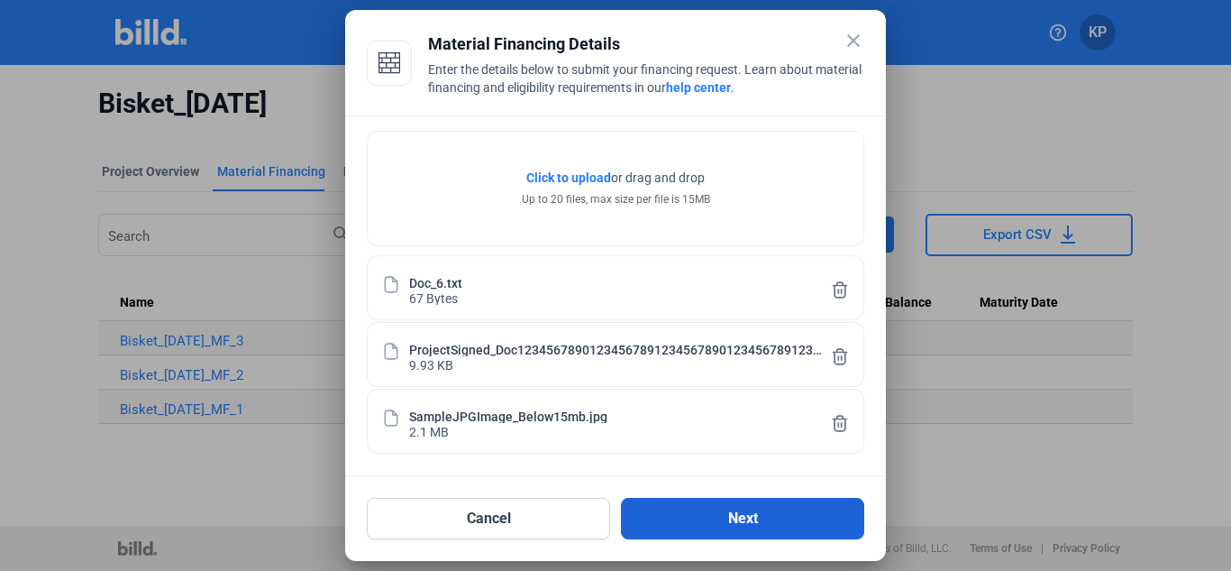
click at [742, 507] on button "Next" at bounding box center [742, 518] width 243 height 41
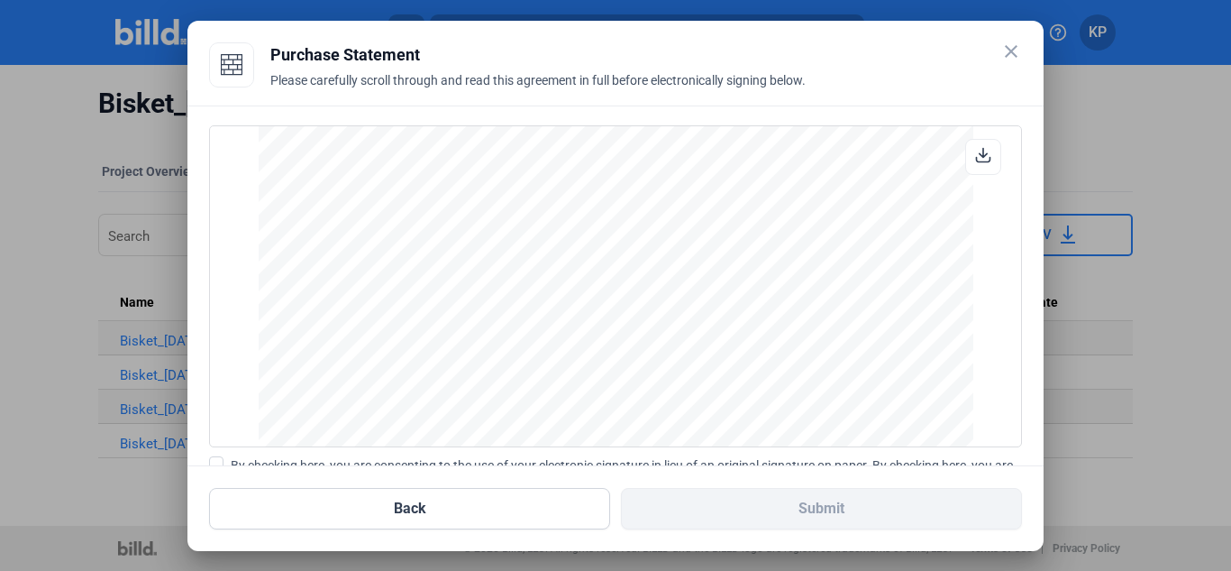
scroll to position [207, 0]
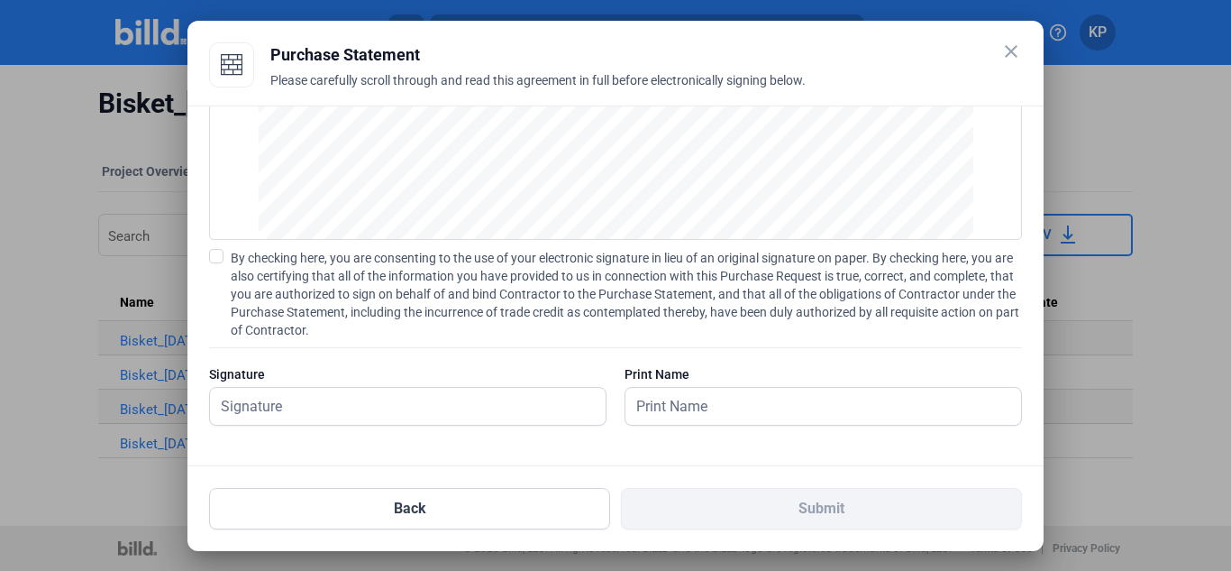
click at [215, 249] on span at bounding box center [216, 256] width 14 height 14
click at [0, 0] on input "By checking here, you are consenting to the use of your electronic signature in…" at bounding box center [0, 0] width 0 height 0
click at [302, 401] on input "text" at bounding box center [398, 406] width 376 height 37
type input "[PERSON_NAME]"
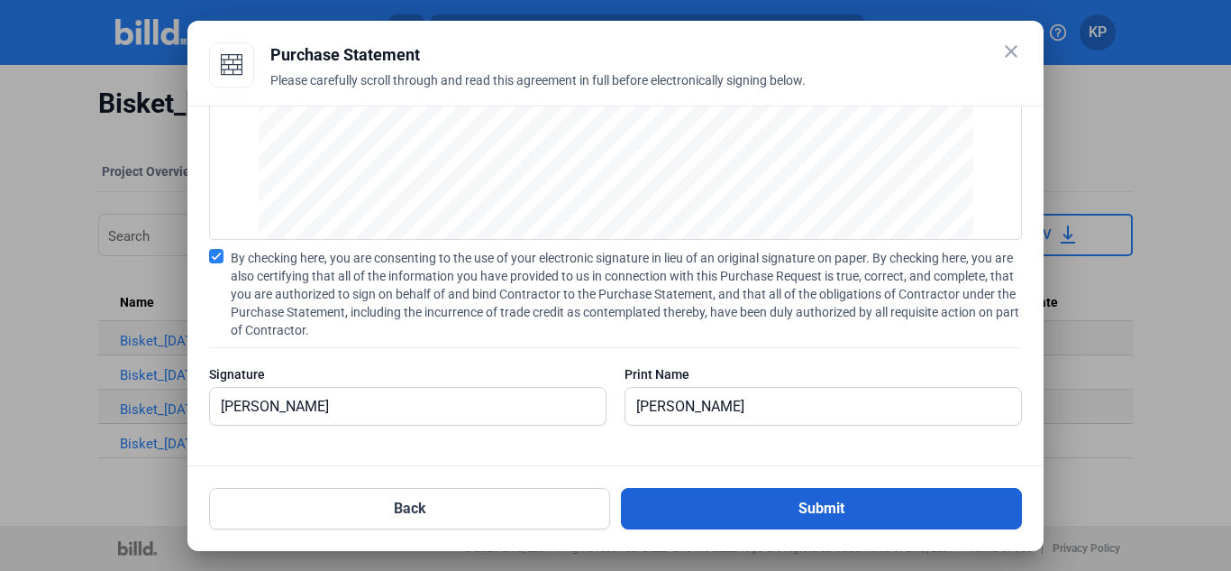
click at [791, 519] on button "Submit" at bounding box center [821, 508] width 401 height 41
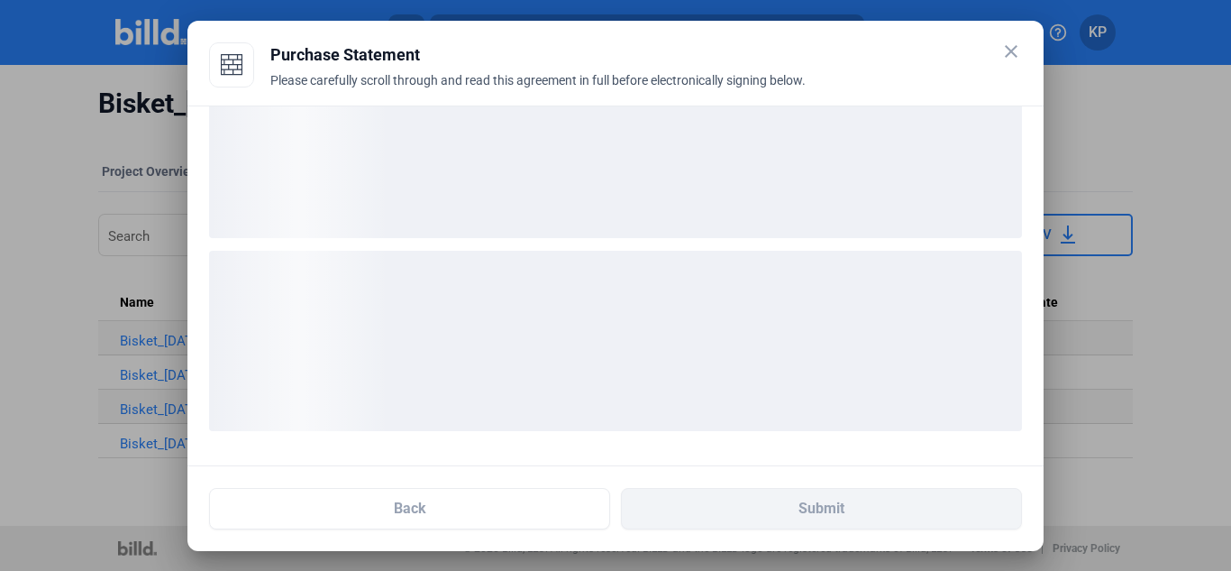
scroll to position [68, 0]
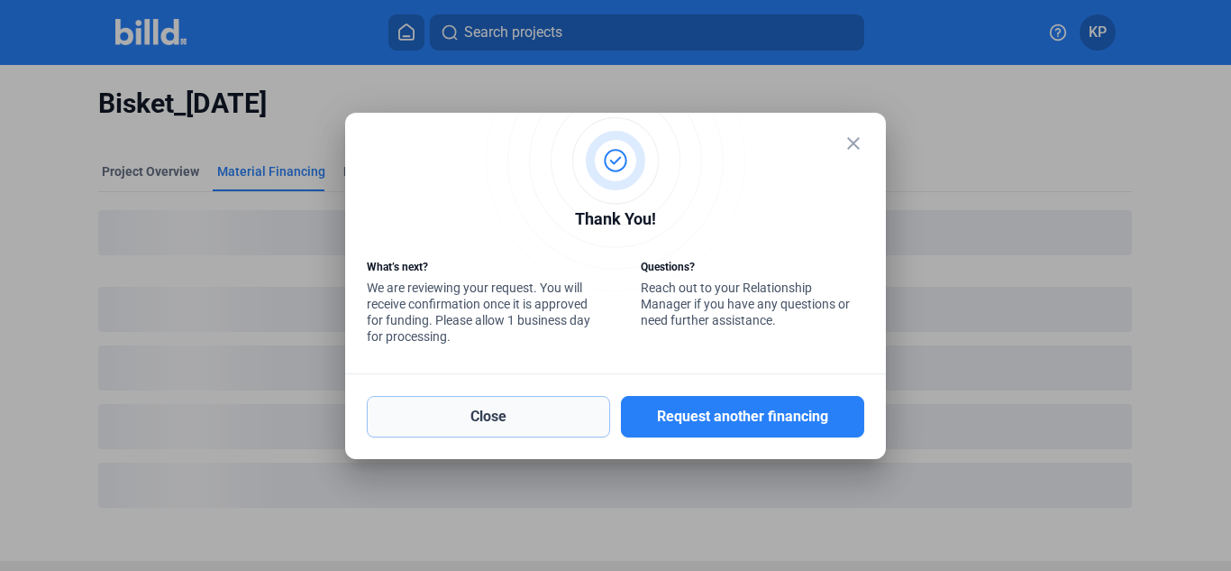
click at [558, 421] on button "Close" at bounding box center [488, 416] width 243 height 41
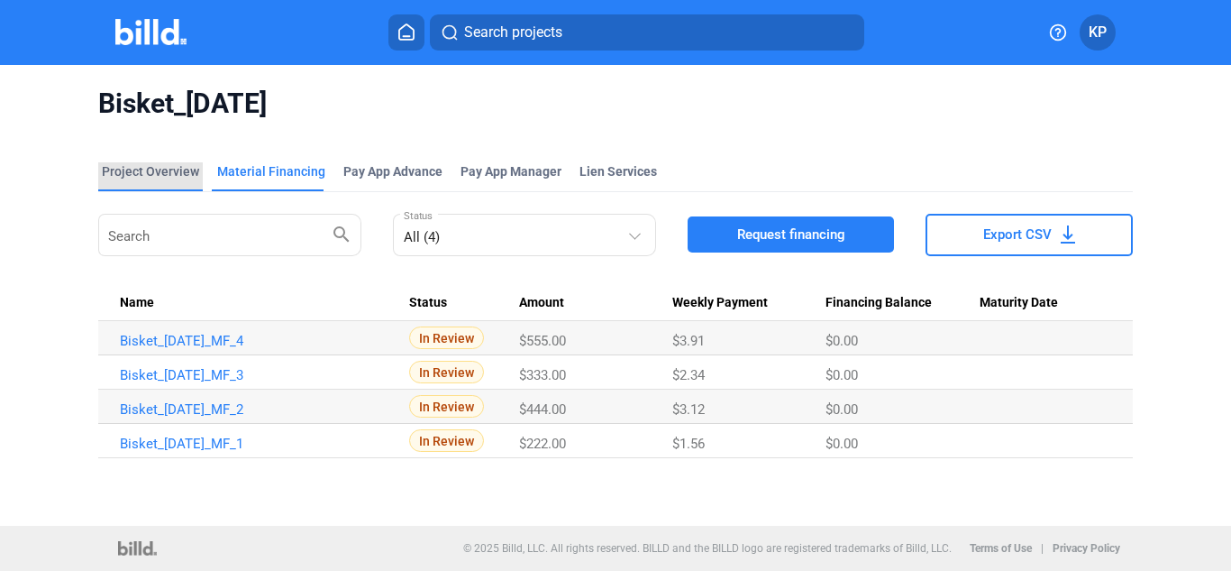
click at [171, 165] on div "Project Overview" at bounding box center [150, 171] width 97 height 18
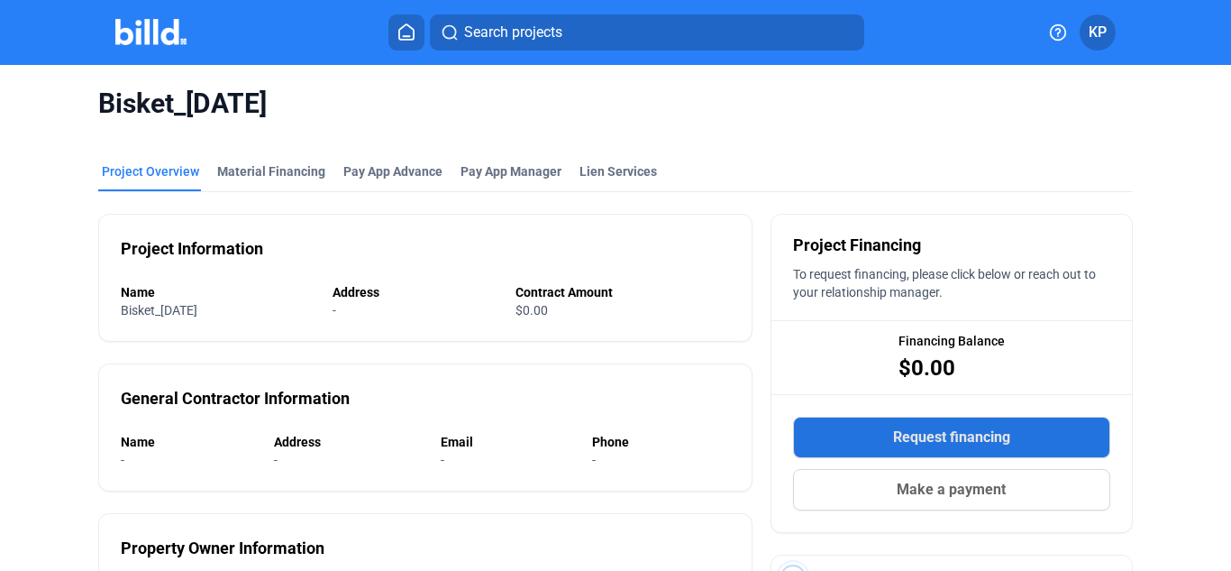
click at [882, 427] on button "Request financing" at bounding box center [951, 436] width 317 height 41
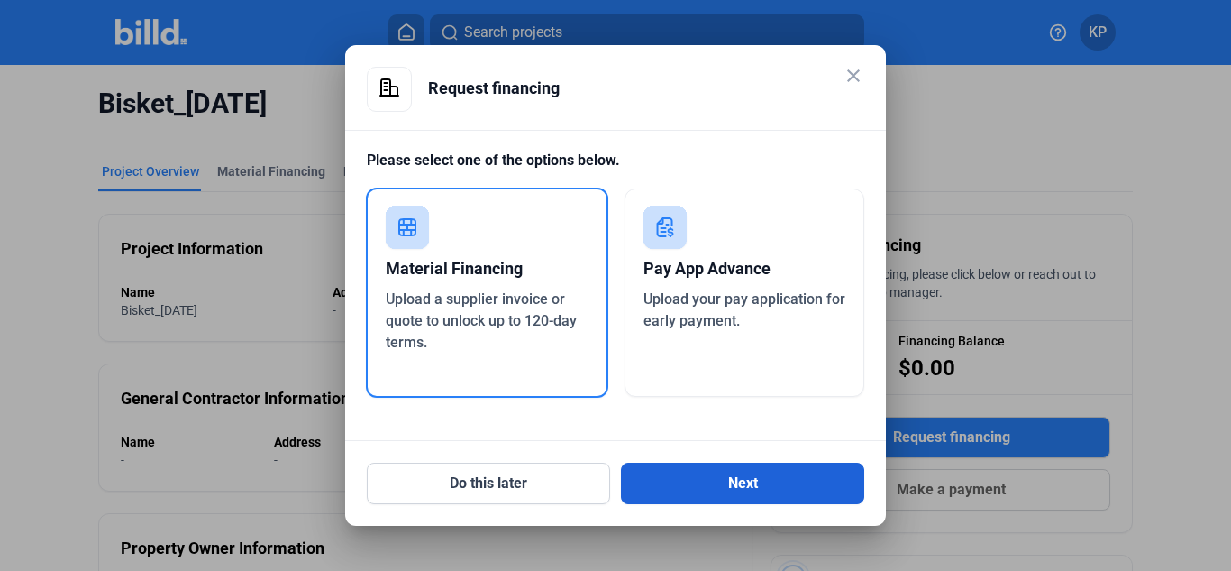
click at [729, 467] on button "Next" at bounding box center [742, 482] width 243 height 41
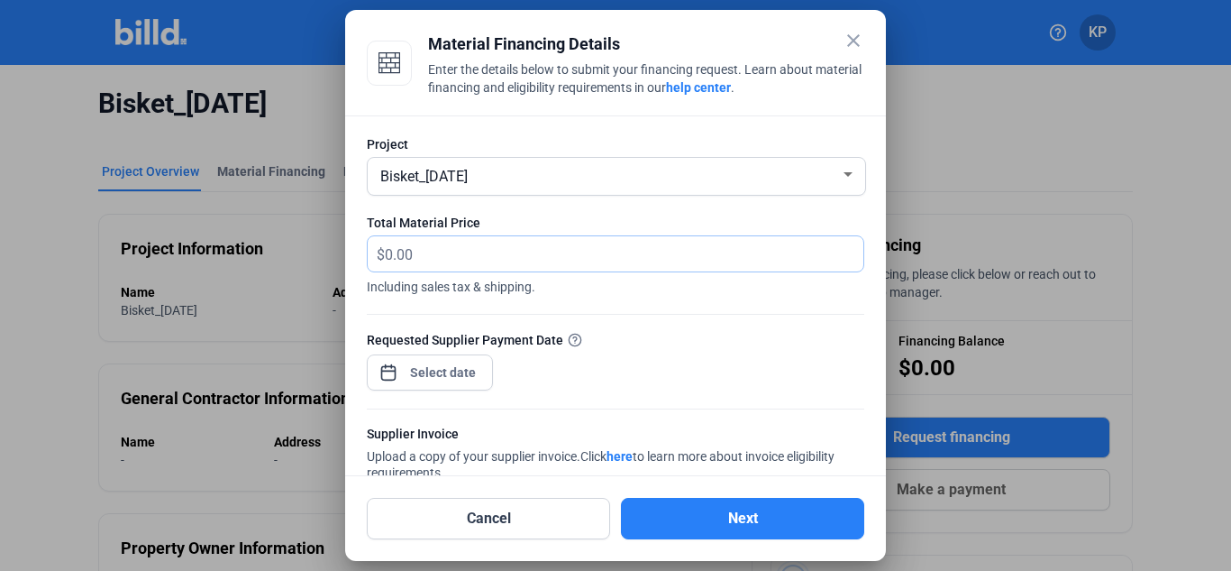
click at [598, 262] on input "text" at bounding box center [624, 253] width 479 height 35
type input "234"
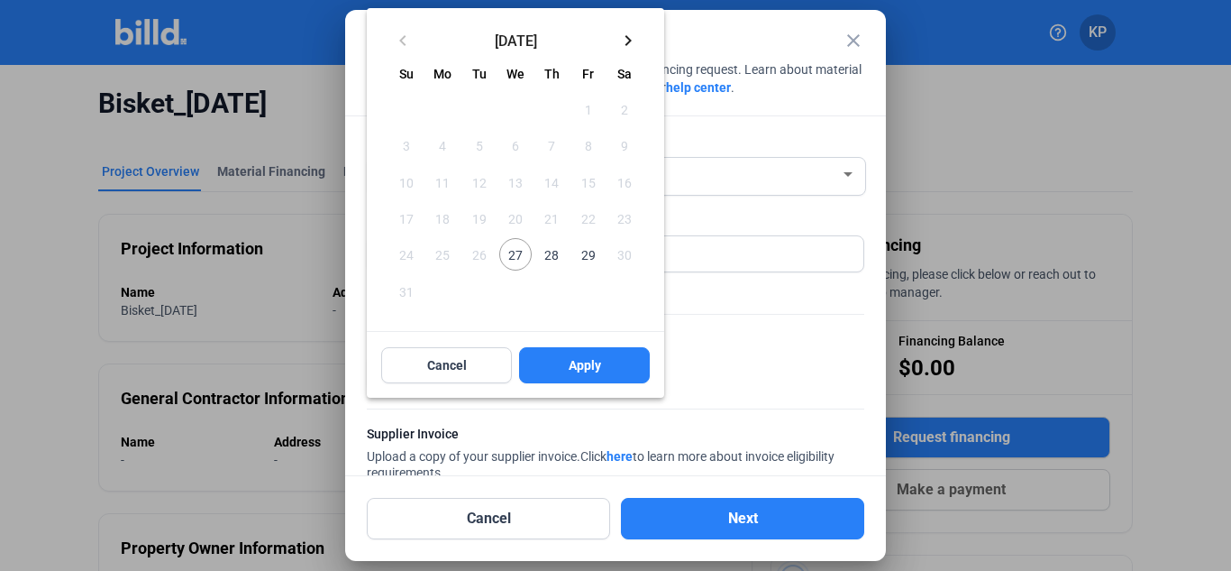
click at [451, 373] on div "close Material Financing Details Enter the details below to submit your financi…" at bounding box center [615, 285] width 1231 height 571
click at [598, 252] on span "29" at bounding box center [587, 254] width 32 height 32
click at [597, 368] on span "Apply" at bounding box center [585, 365] width 32 height 18
type input "[DATE]"
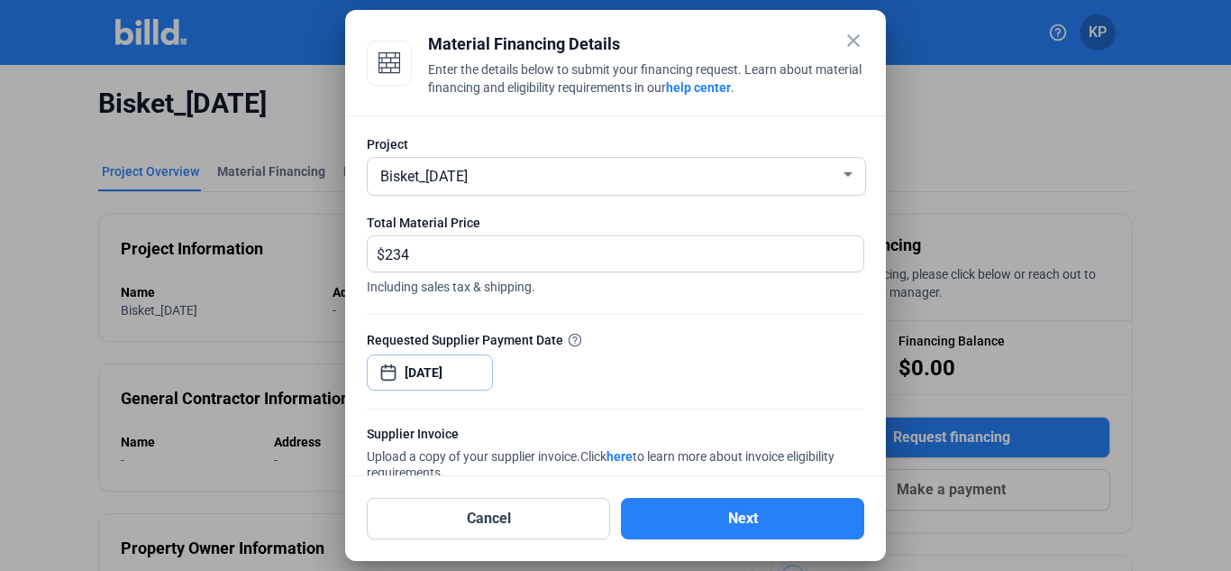
scroll to position [173, 0]
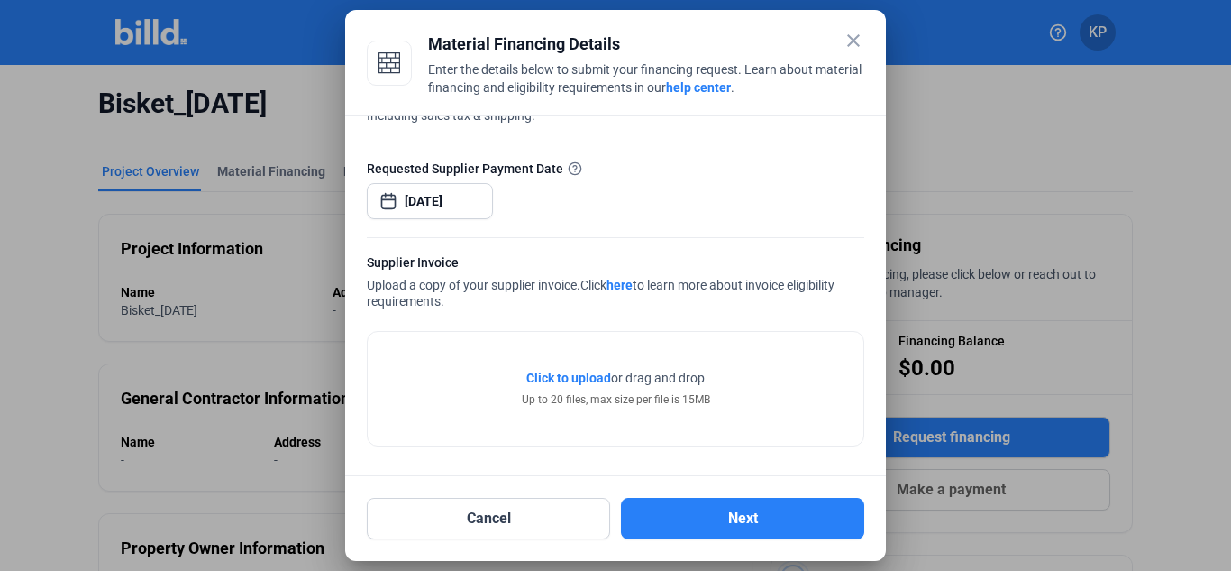
click at [578, 374] on span "Click to upload" at bounding box center [568, 377] width 85 height 14
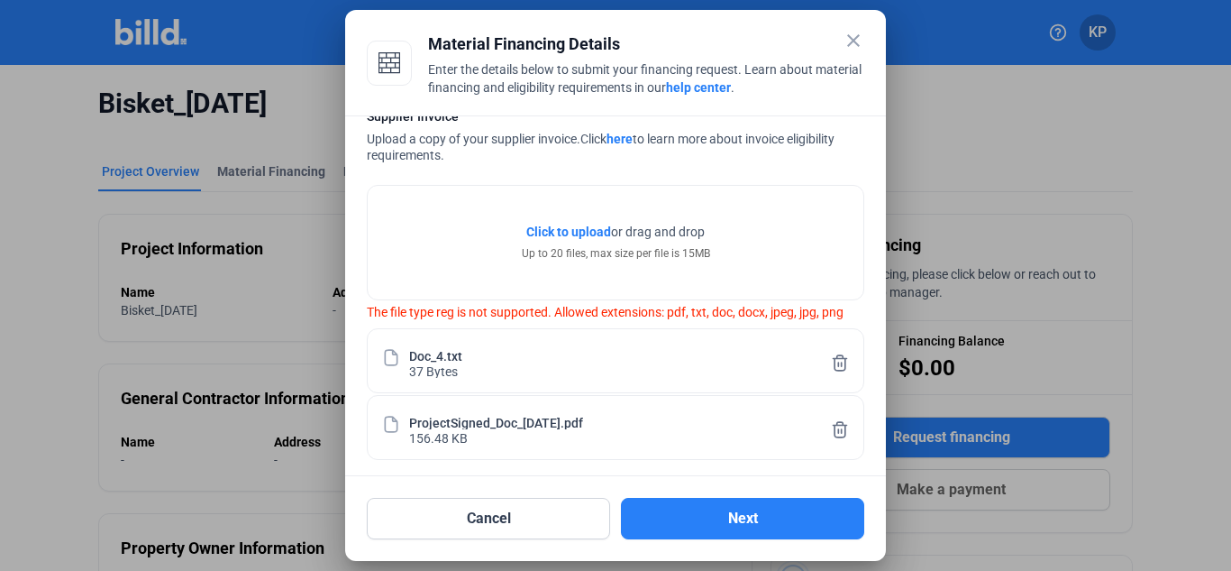
scroll to position [326, 0]
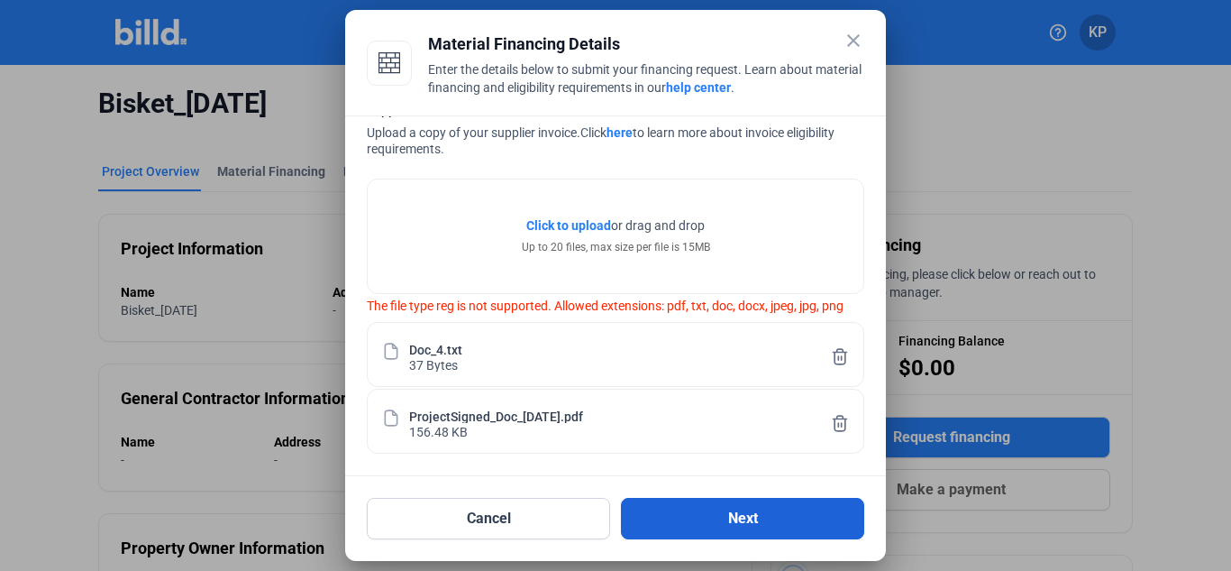
click at [760, 510] on button "Next" at bounding box center [742, 518] width 243 height 41
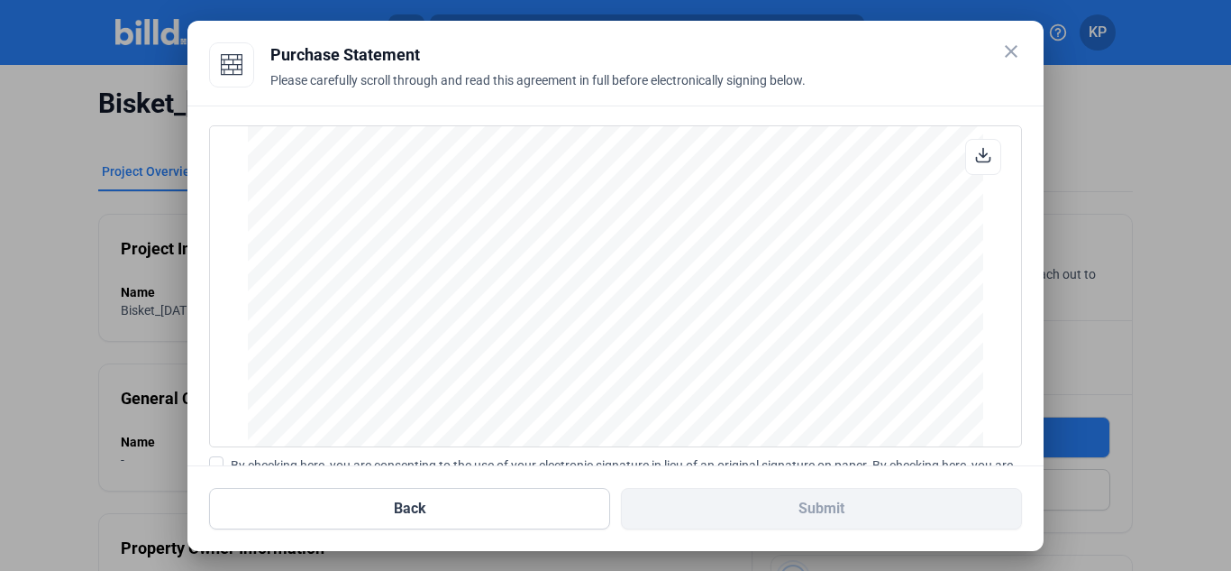
scroll to position [207, 0]
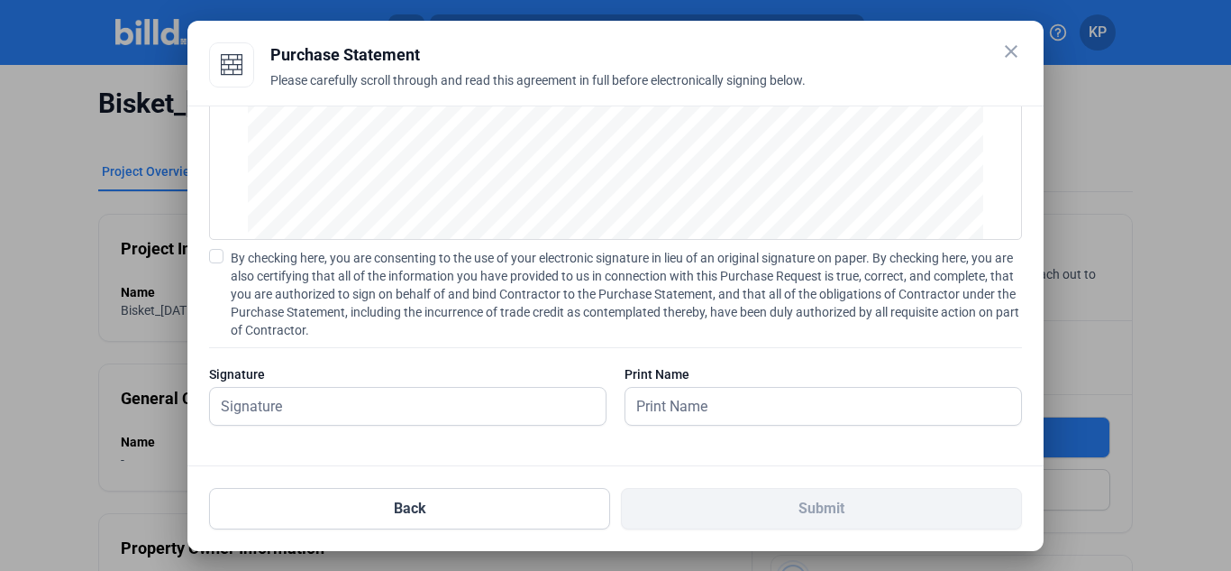
click at [215, 257] on span at bounding box center [216, 256] width 14 height 14
click at [0, 0] on input "By checking here, you are consenting to the use of your electronic signature in…" at bounding box center [0, 0] width 0 height 0
click at [370, 406] on input "text" at bounding box center [398, 406] width 376 height 37
type input "[PERSON_NAME]"
click at [677, 405] on input "text" at bounding box center [814, 406] width 376 height 37
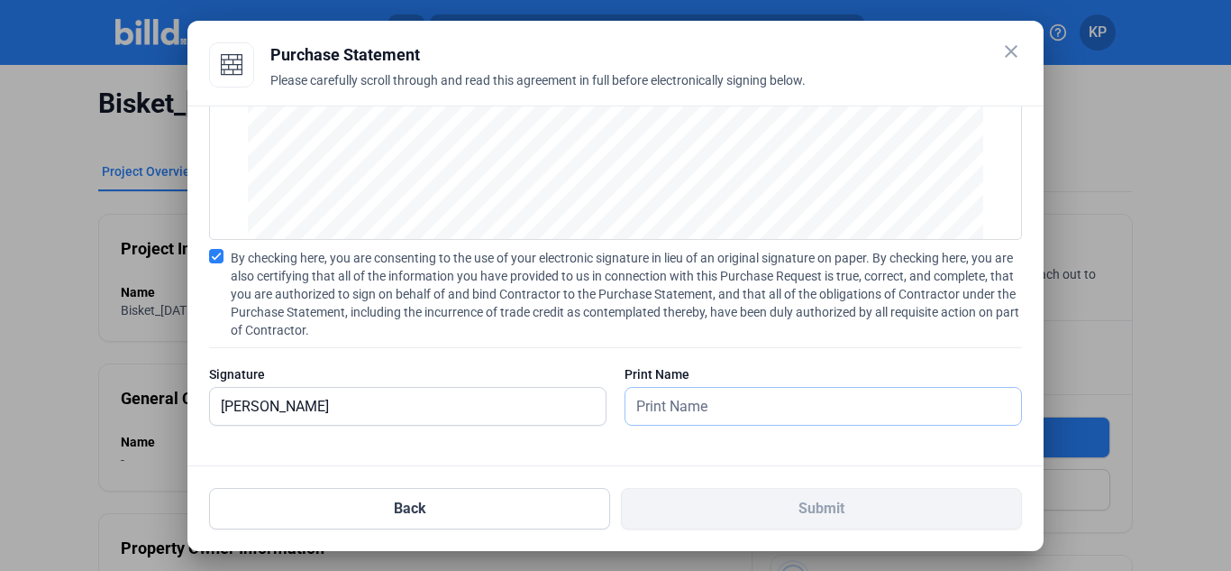
type input "[PERSON_NAME]"
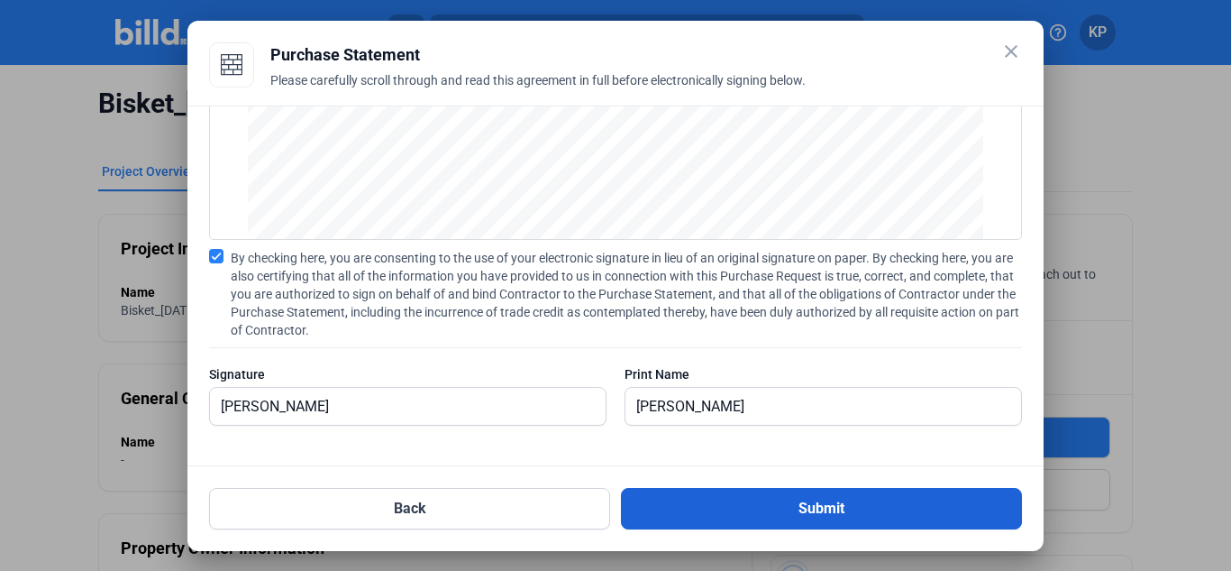
click at [738, 506] on button "Submit" at bounding box center [821, 508] width 401 height 41
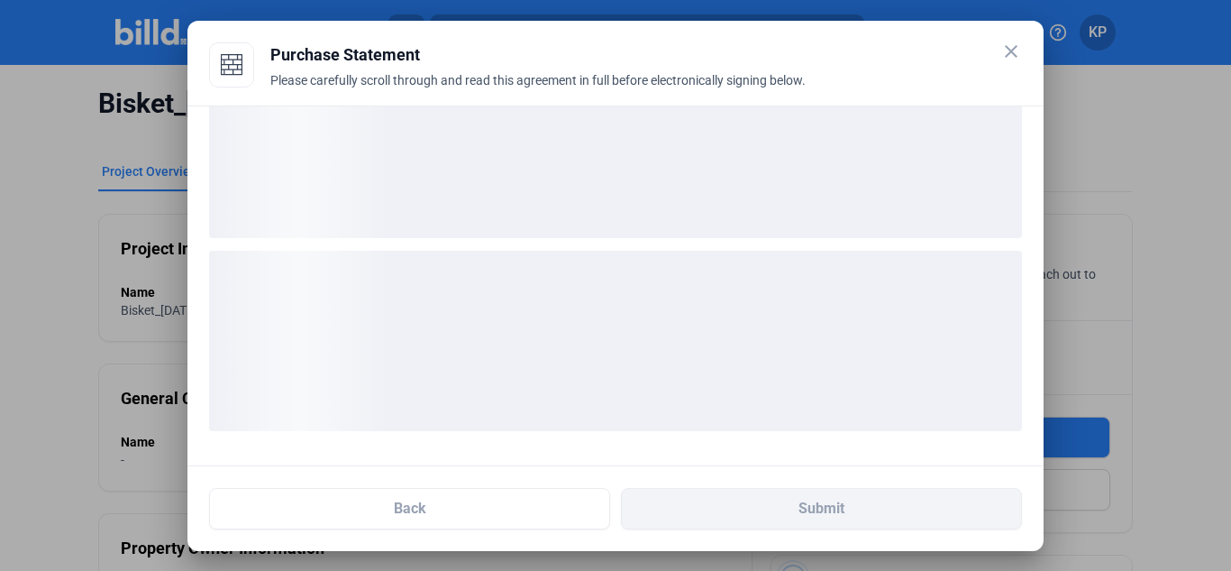
scroll to position [68, 0]
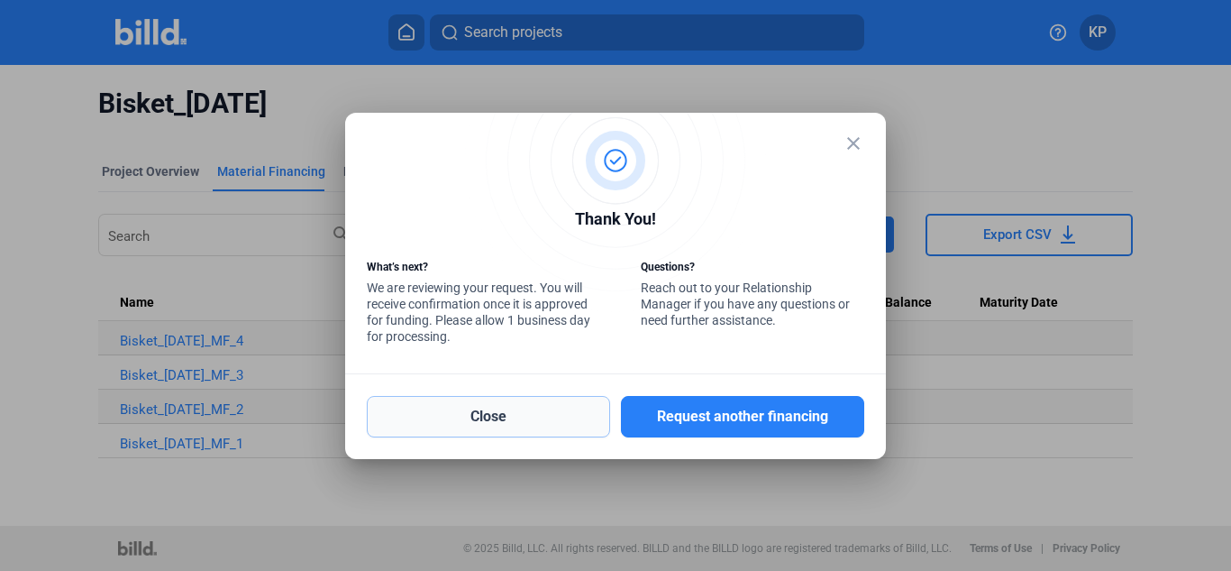
click at [499, 426] on button "Close" at bounding box center [488, 416] width 243 height 41
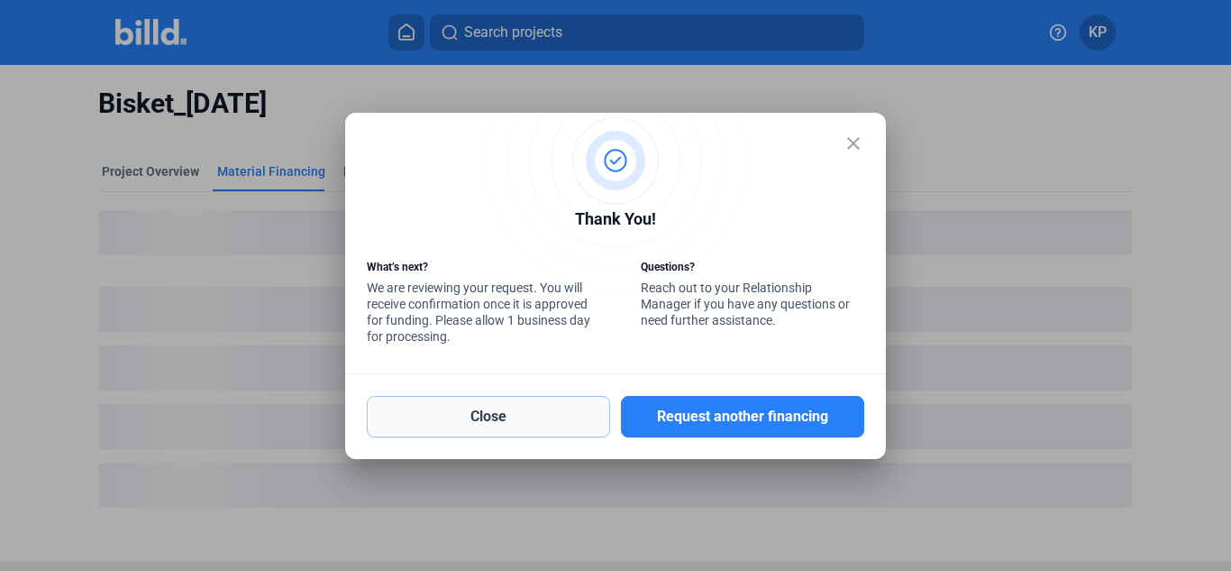
click at [568, 425] on button "Close" at bounding box center [488, 416] width 243 height 41
